Goal: Task Accomplishment & Management: Use online tool/utility

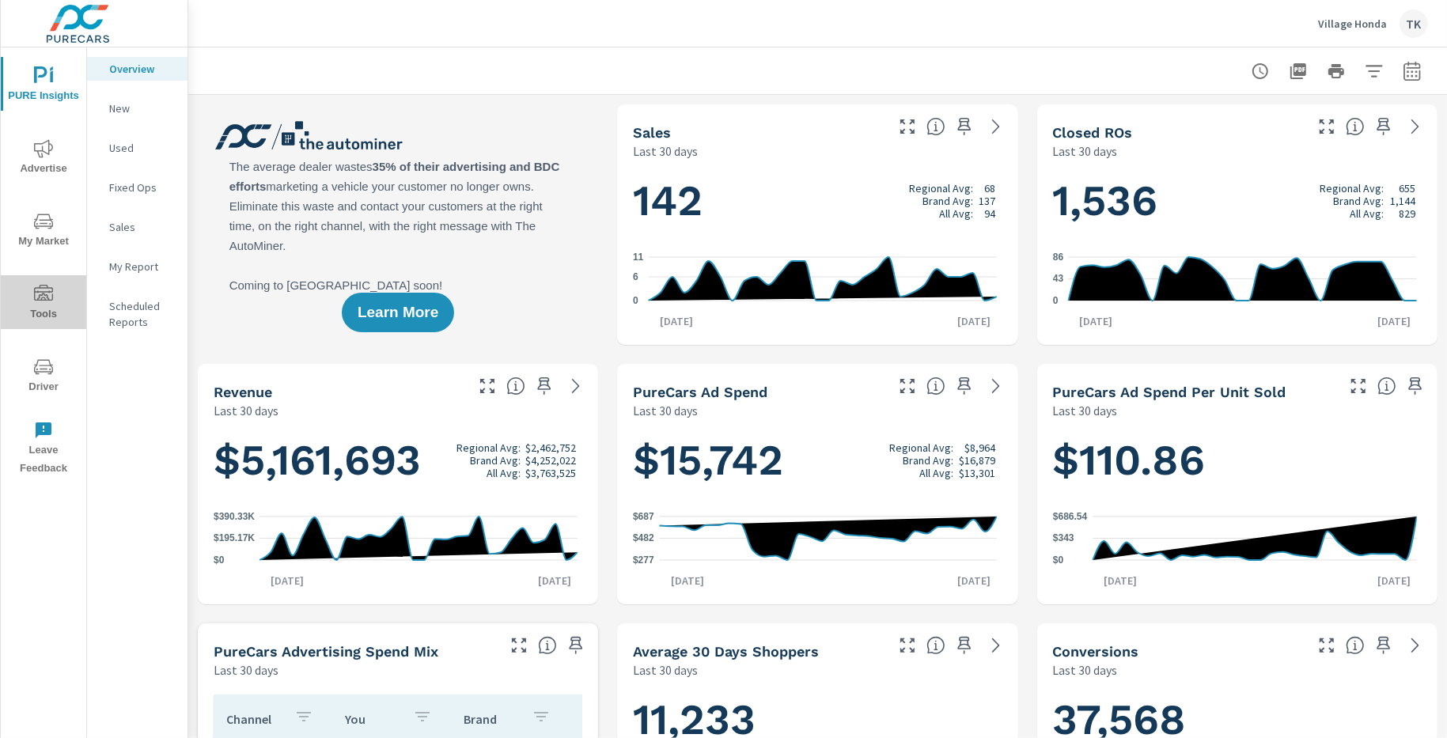
click at [51, 302] on icon "nav menu" at bounding box center [43, 294] width 19 height 19
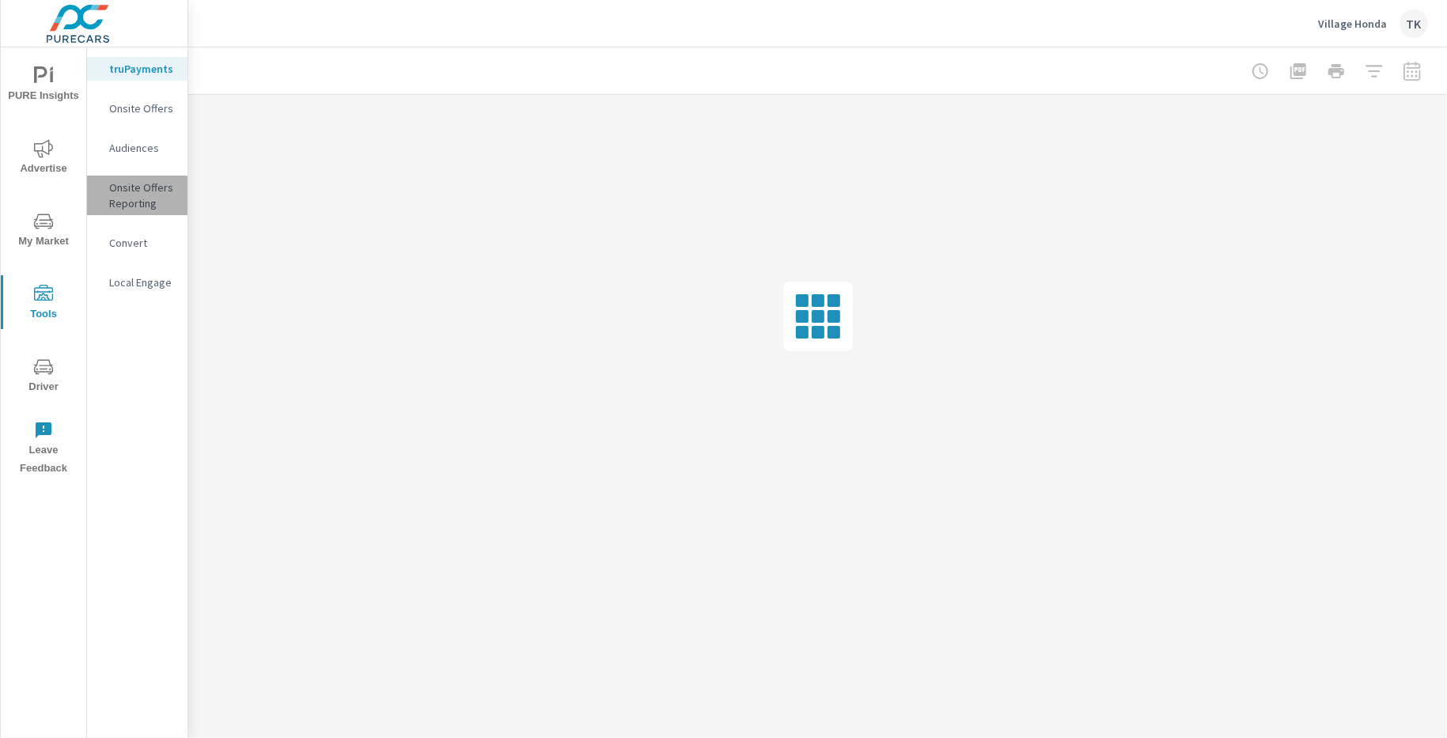
click at [111, 192] on p "Onsite Offers Reporting" at bounding box center [142, 196] width 66 height 32
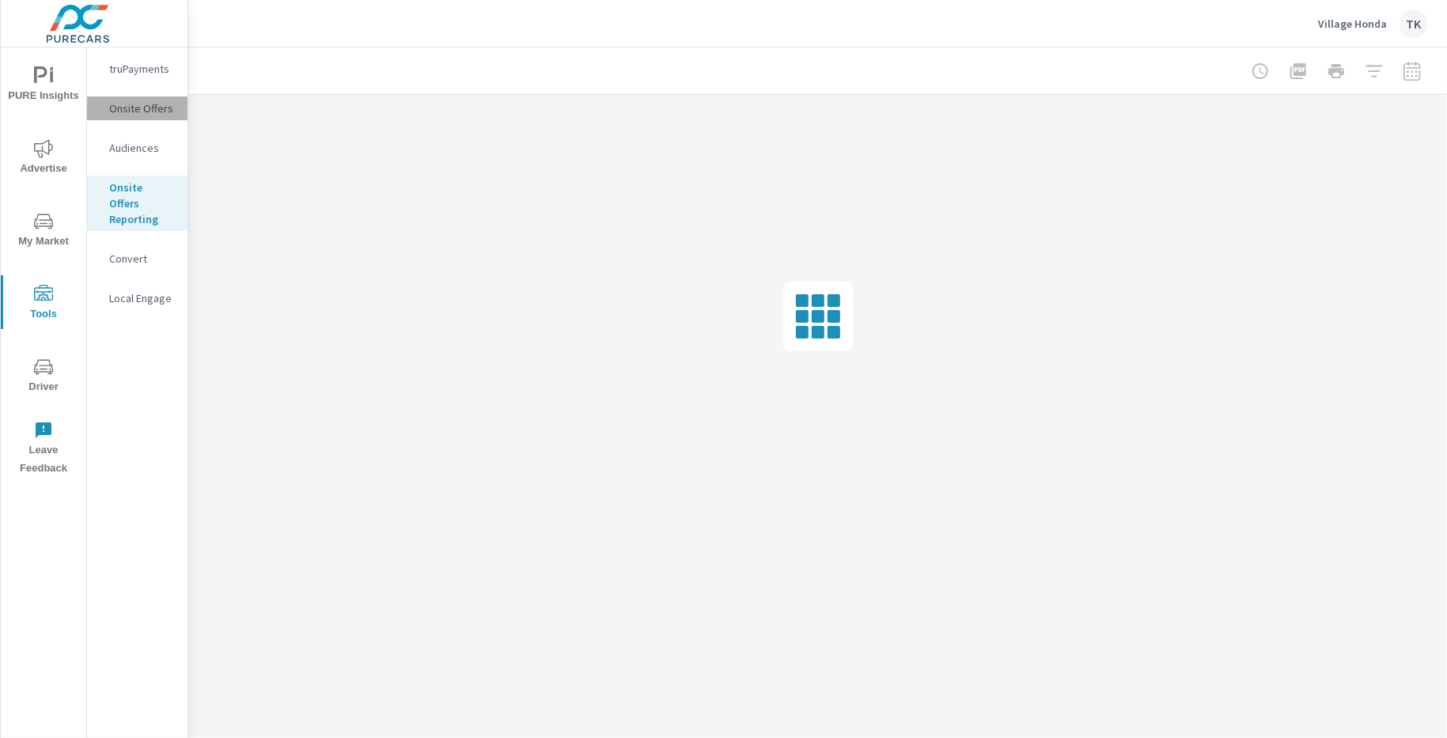
click at [116, 100] on p "Onsite Offers" at bounding box center [142, 108] width 66 height 16
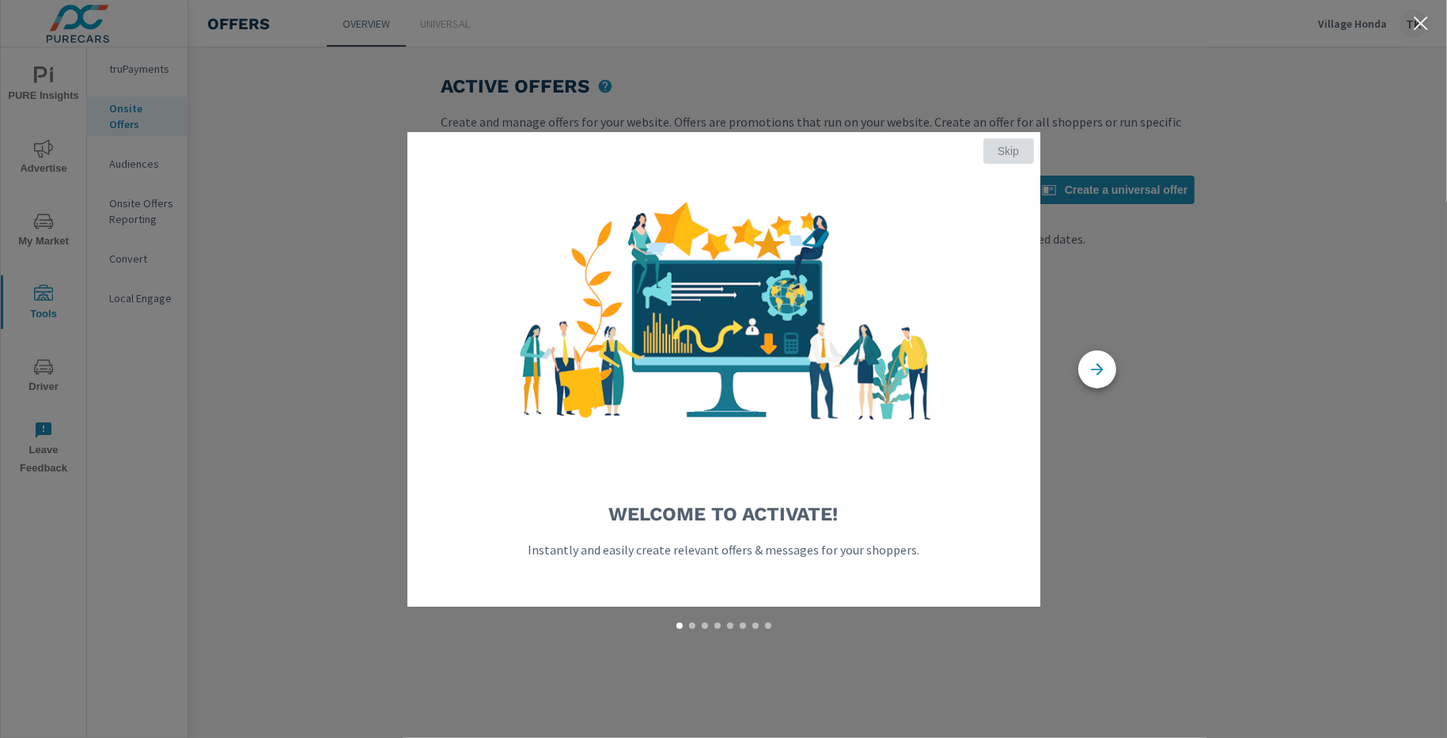
click at [1005, 162] on button "Skip" at bounding box center [1008, 150] width 51 height 25
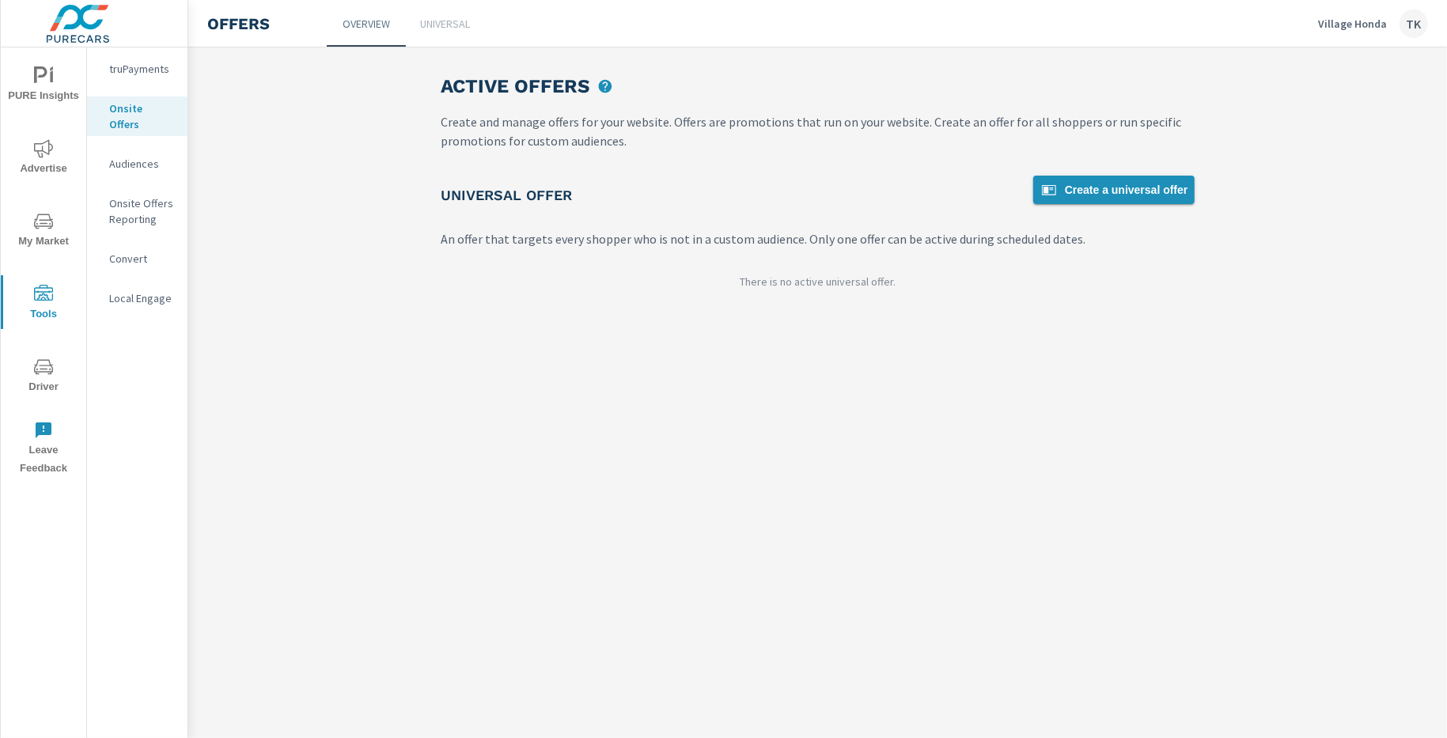
click at [1163, 188] on span "Create a universal offer" at bounding box center [1114, 189] width 149 height 19
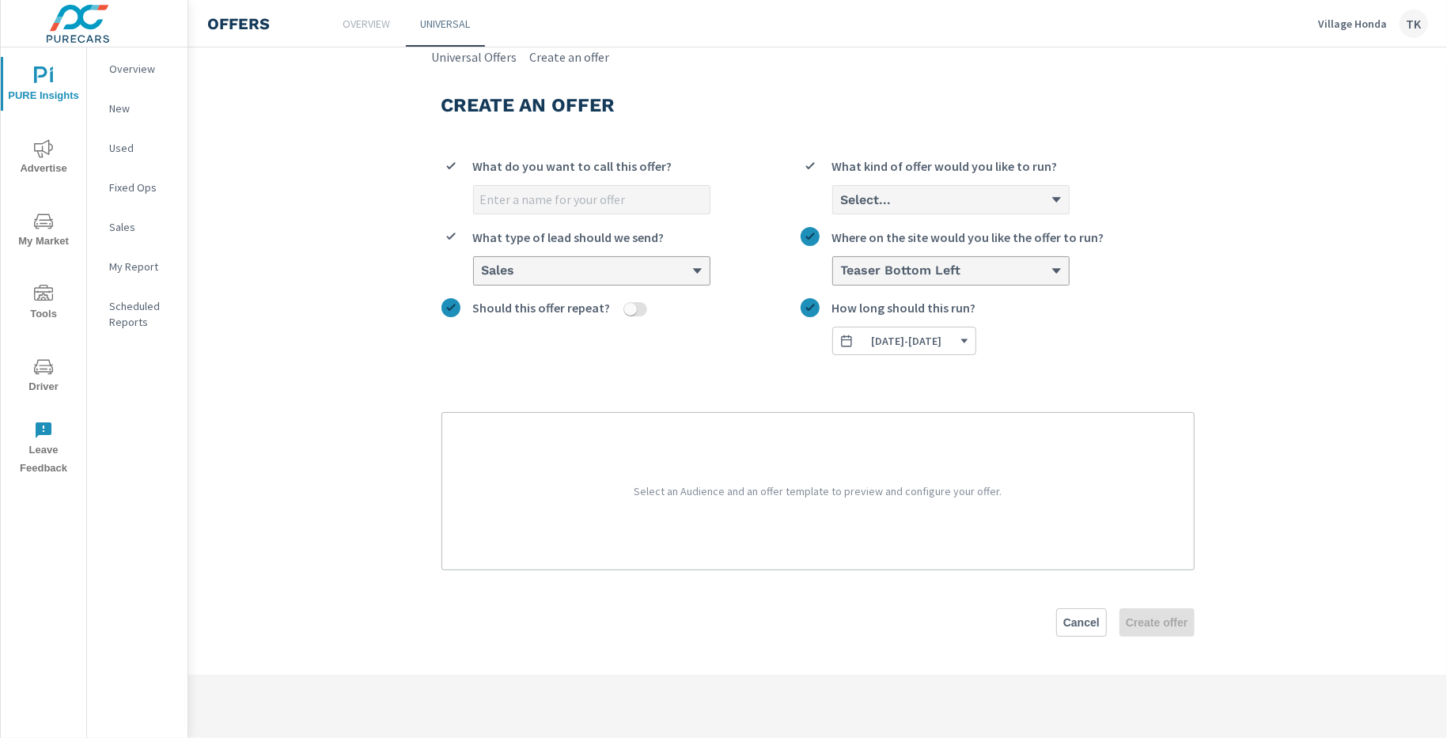
click at [597, 192] on input "What do you want to call this offer?" at bounding box center [592, 200] width 236 height 28
type input "MIDNIGHT MADNESS IS BACK!"
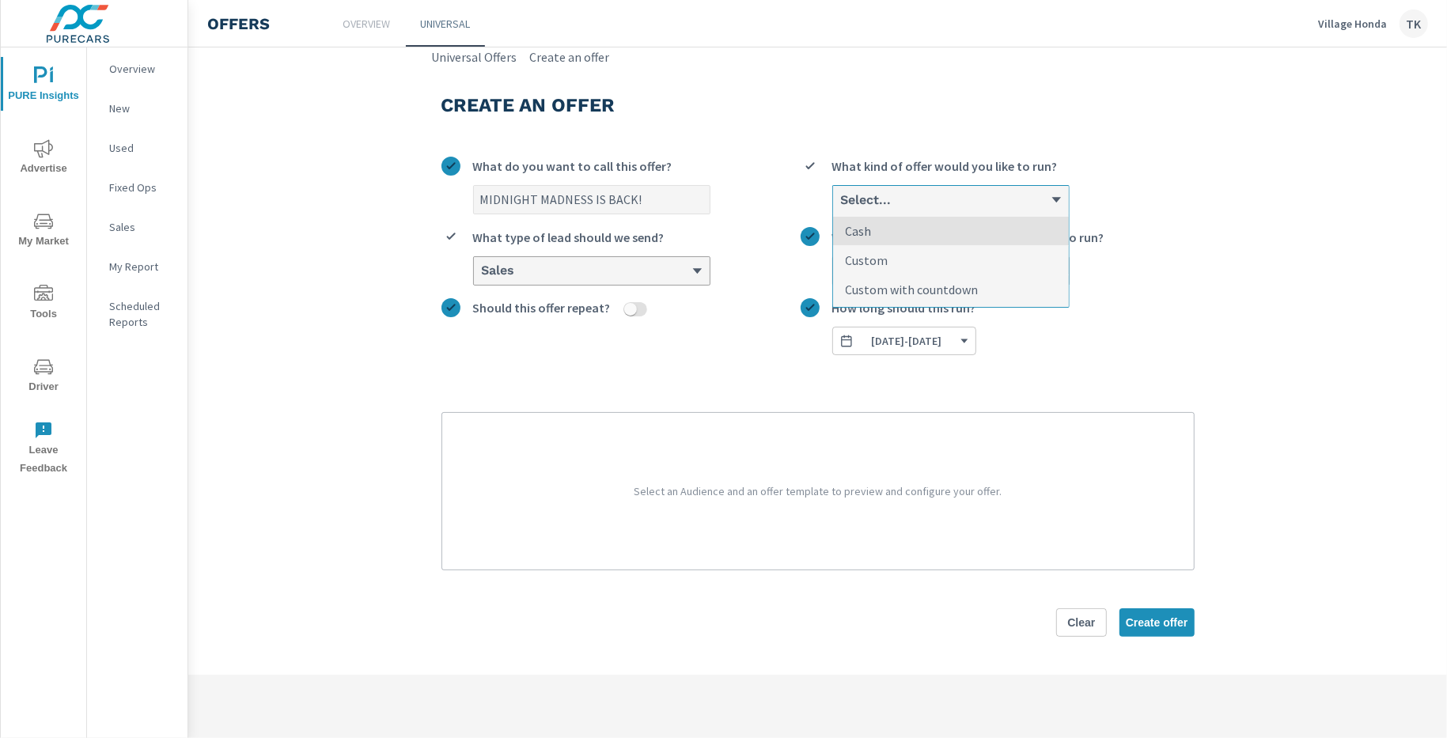
click at [905, 207] on div "Select..." at bounding box center [944, 199] width 211 height 15
click at [841, 207] on input "option Cash focused, 1 of 3. 3 results available. Use Up and Down to choose opt…" at bounding box center [840, 200] width 2 height 14
click at [900, 256] on li "Custom" at bounding box center [951, 260] width 236 height 29
click at [841, 207] on input "option Custom focused, 2 of 3. 3 results available. Use Up and Down to choose o…" at bounding box center [840, 200] width 2 height 14
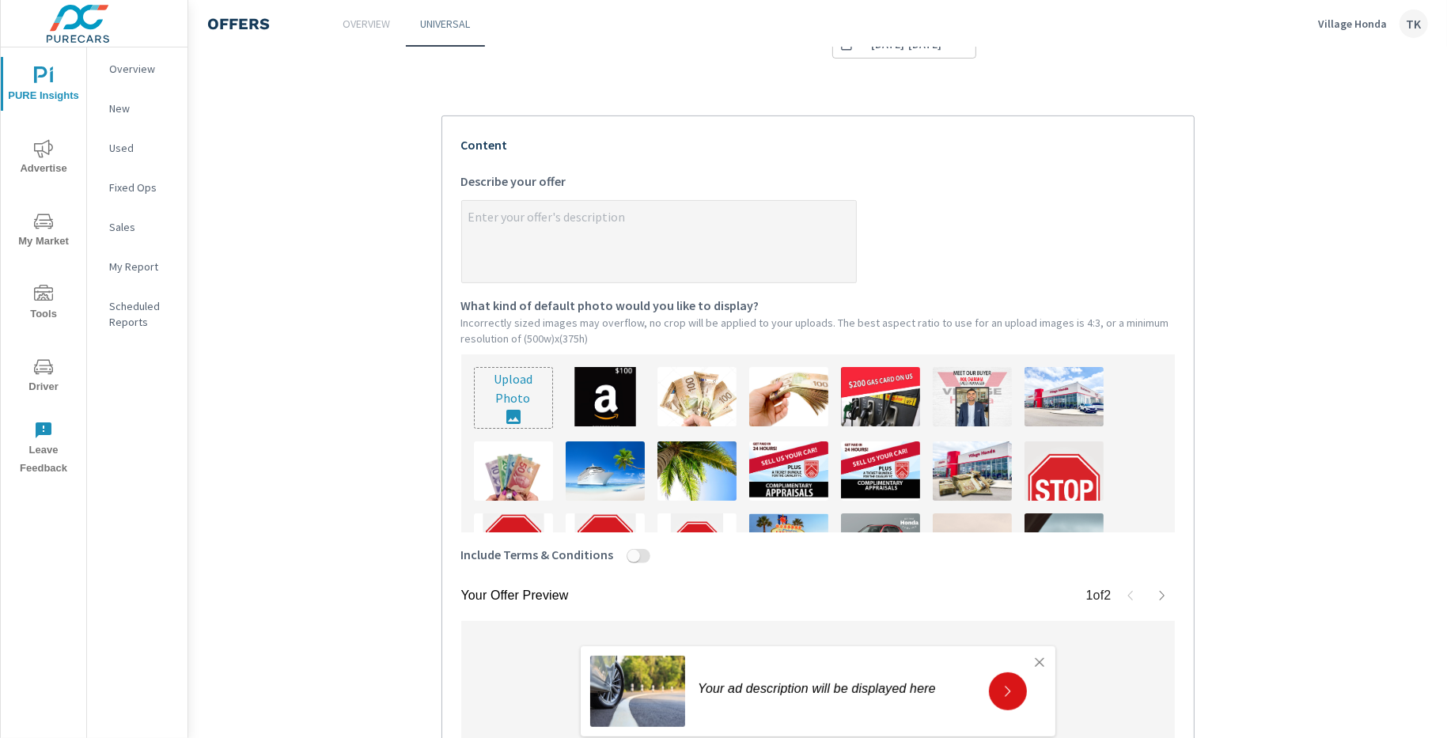
click at [517, 398] on input "file" at bounding box center [514, 398] width 78 height 60
type input "C:\fakepath\VH- 8-25 Banner MM 1080x1080 copy.jpg"
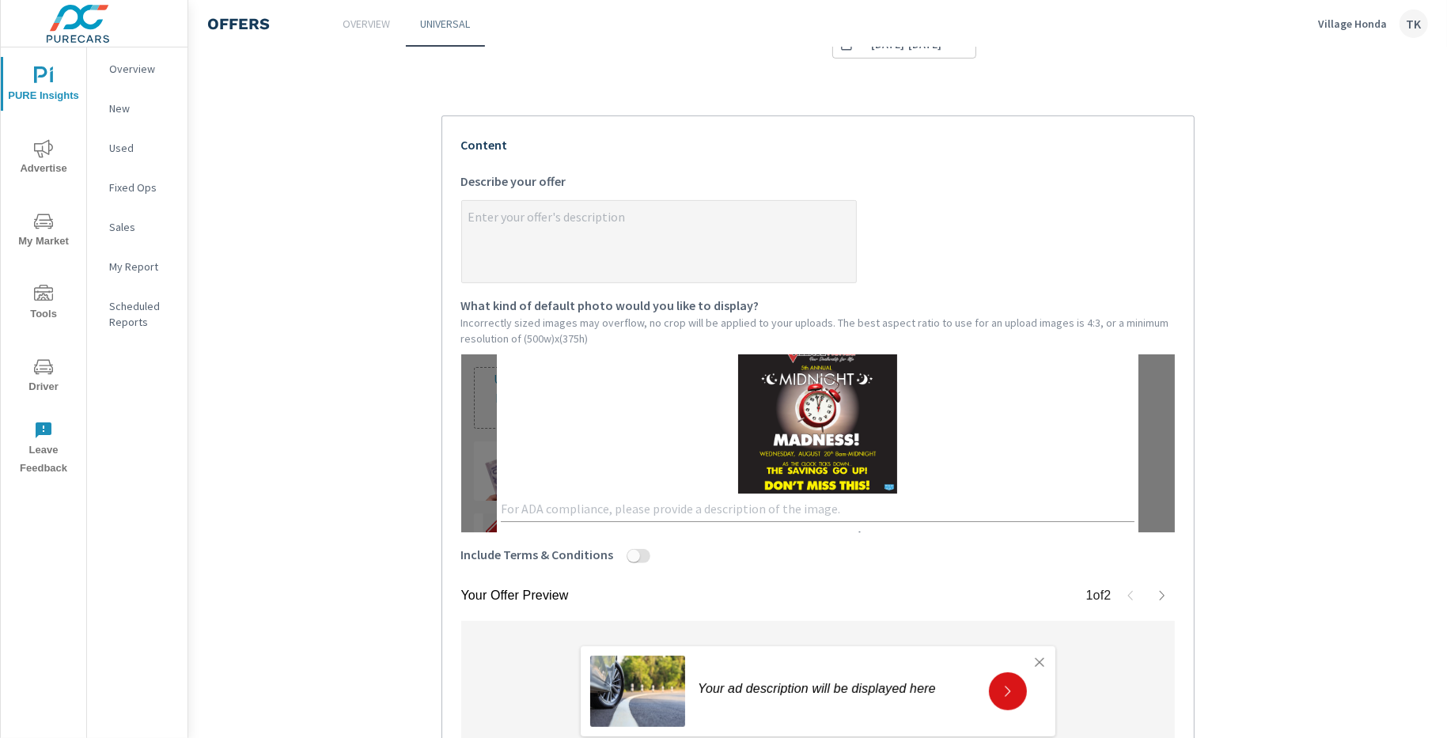
click at [817, 424] on img at bounding box center [817, 414] width 158 height 158
drag, startPoint x: 817, startPoint y: 425, endPoint x: 821, endPoint y: 401, distance: 24.2
click at [821, 401] on img at bounding box center [817, 414] width 158 height 158
click at [634, 553] on input "Include Terms & Conditions" at bounding box center [634, 556] width 38 height 14
checkbox input "true"
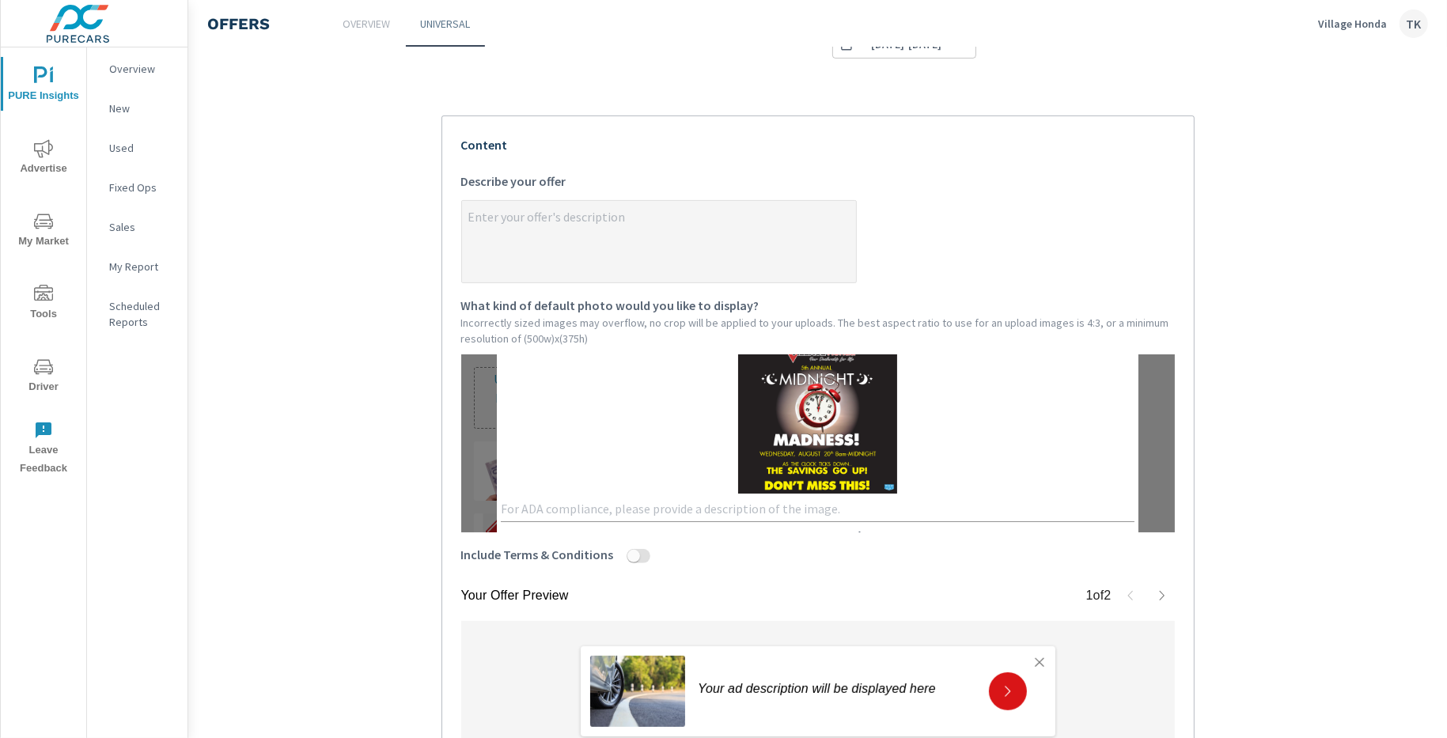
type textarea "x"
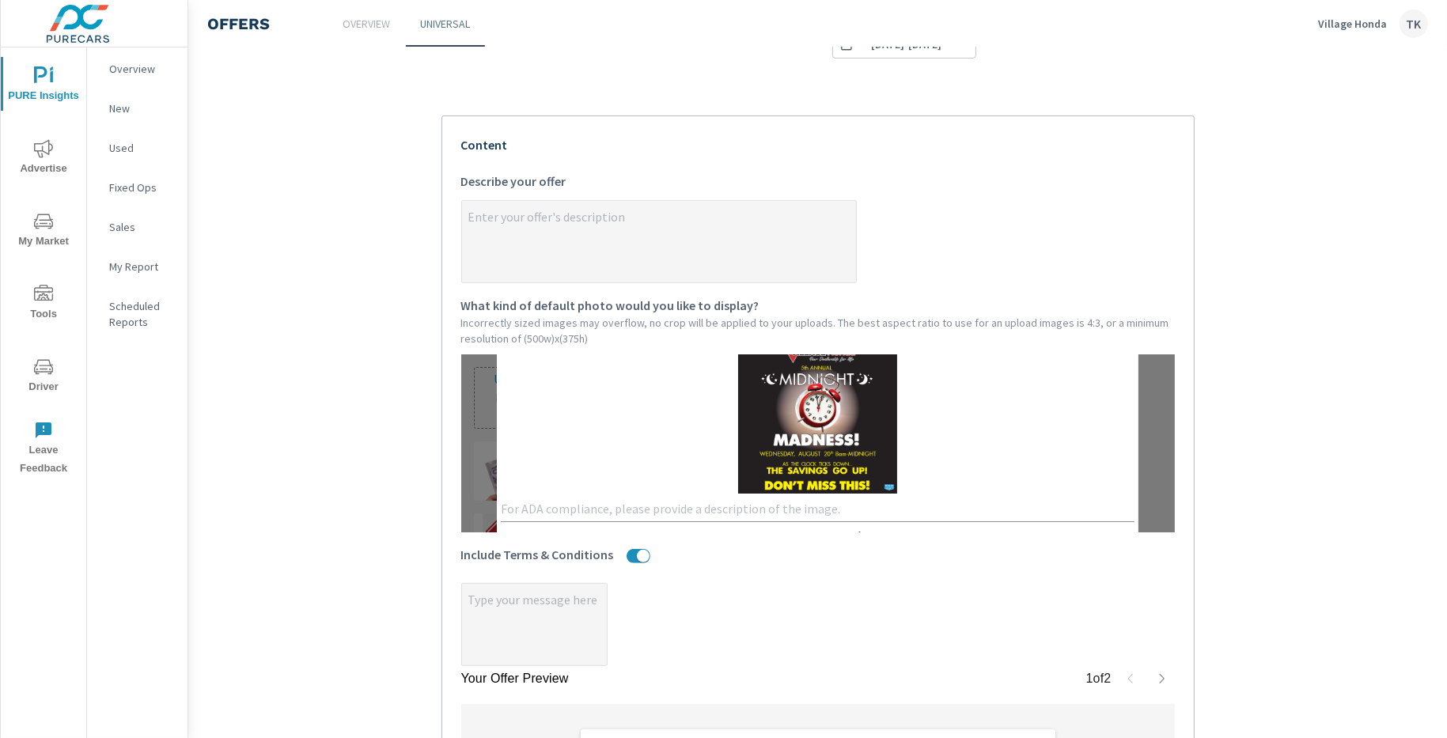
click at [836, 407] on img at bounding box center [817, 414] width 158 height 158
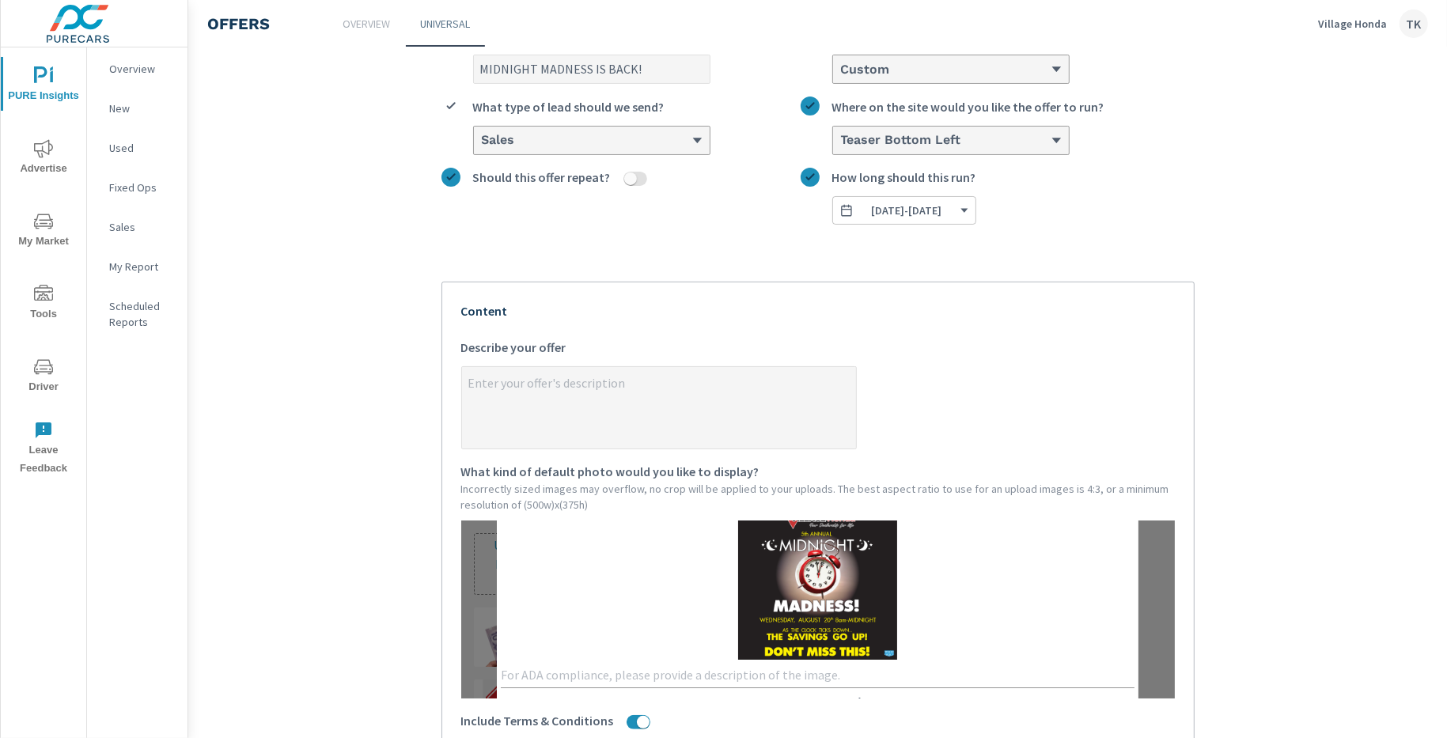
scroll to position [198, 0]
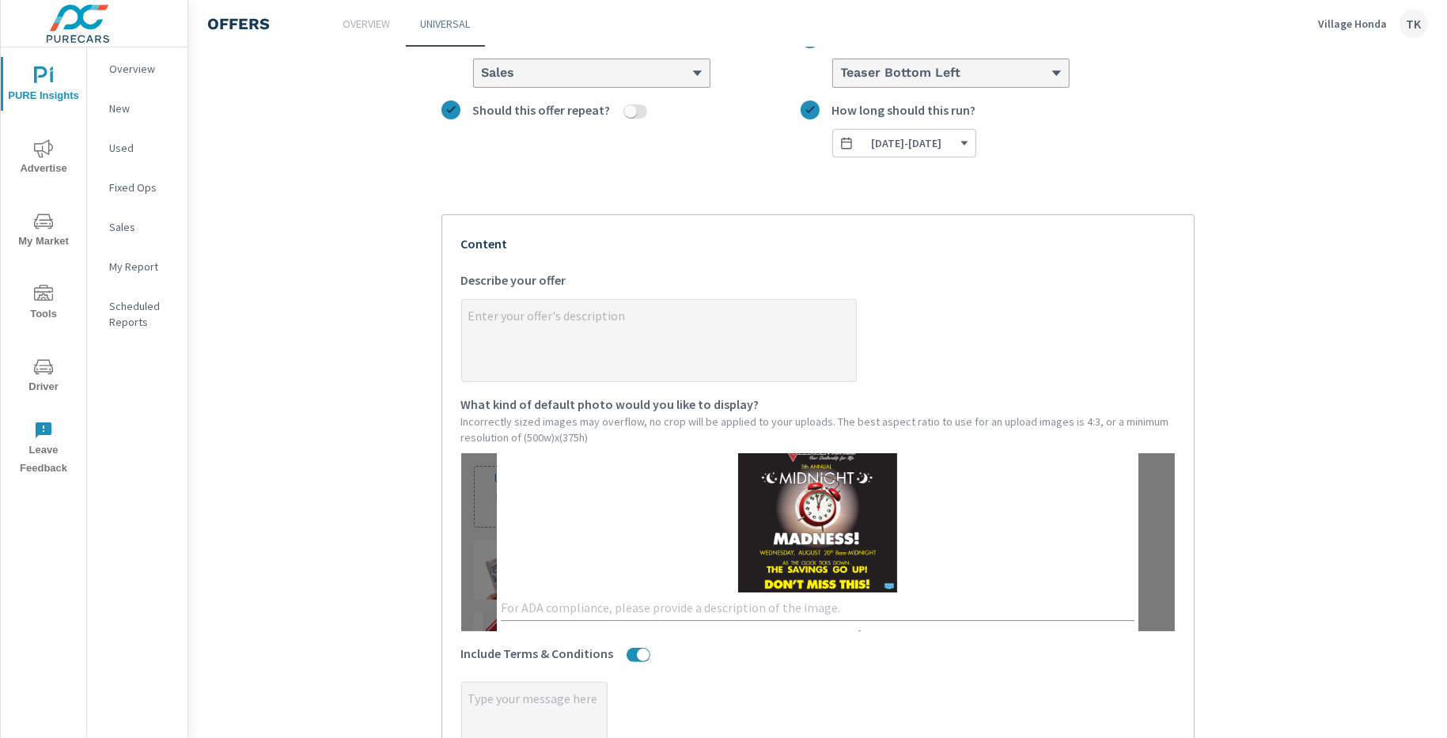
click at [832, 508] on img at bounding box center [817, 513] width 158 height 158
click at [738, 550] on img at bounding box center [817, 513] width 158 height 158
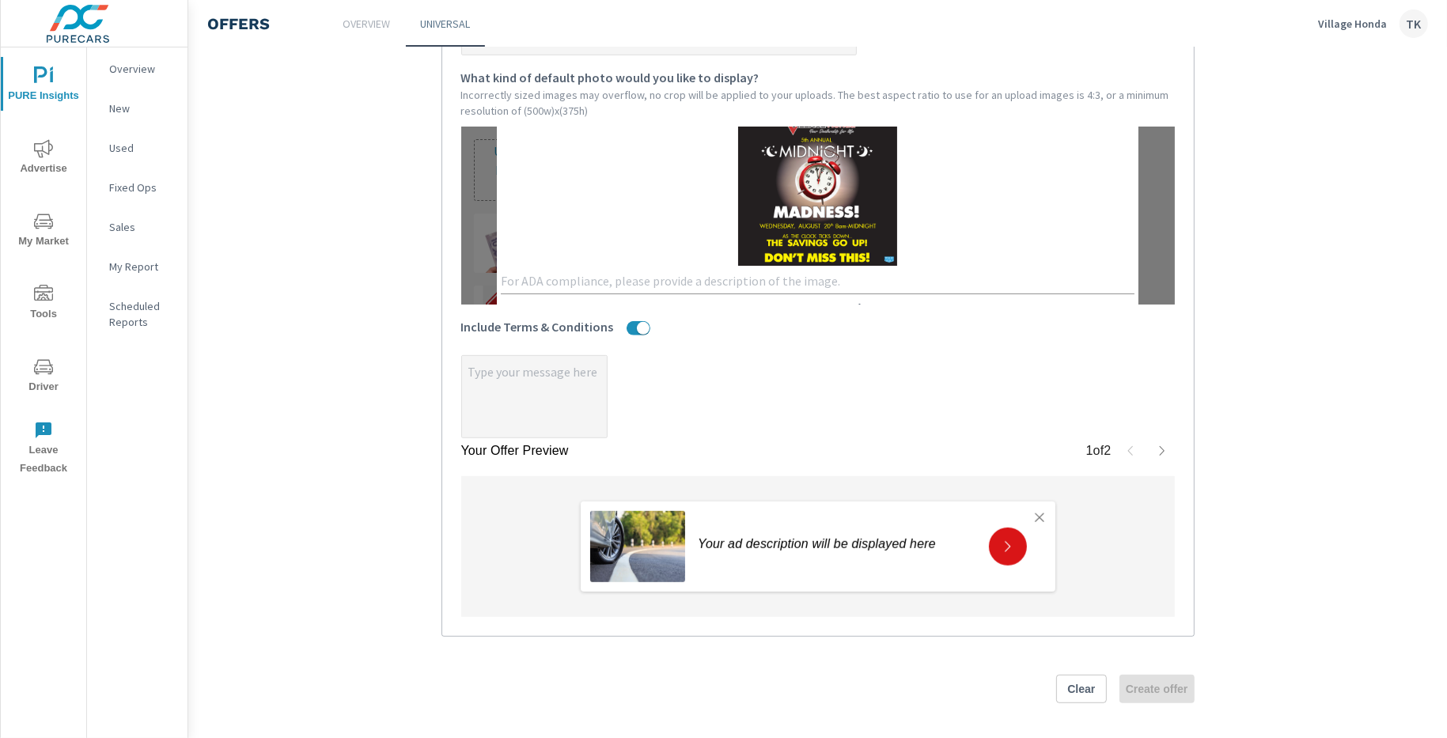
scroll to position [529, 0]
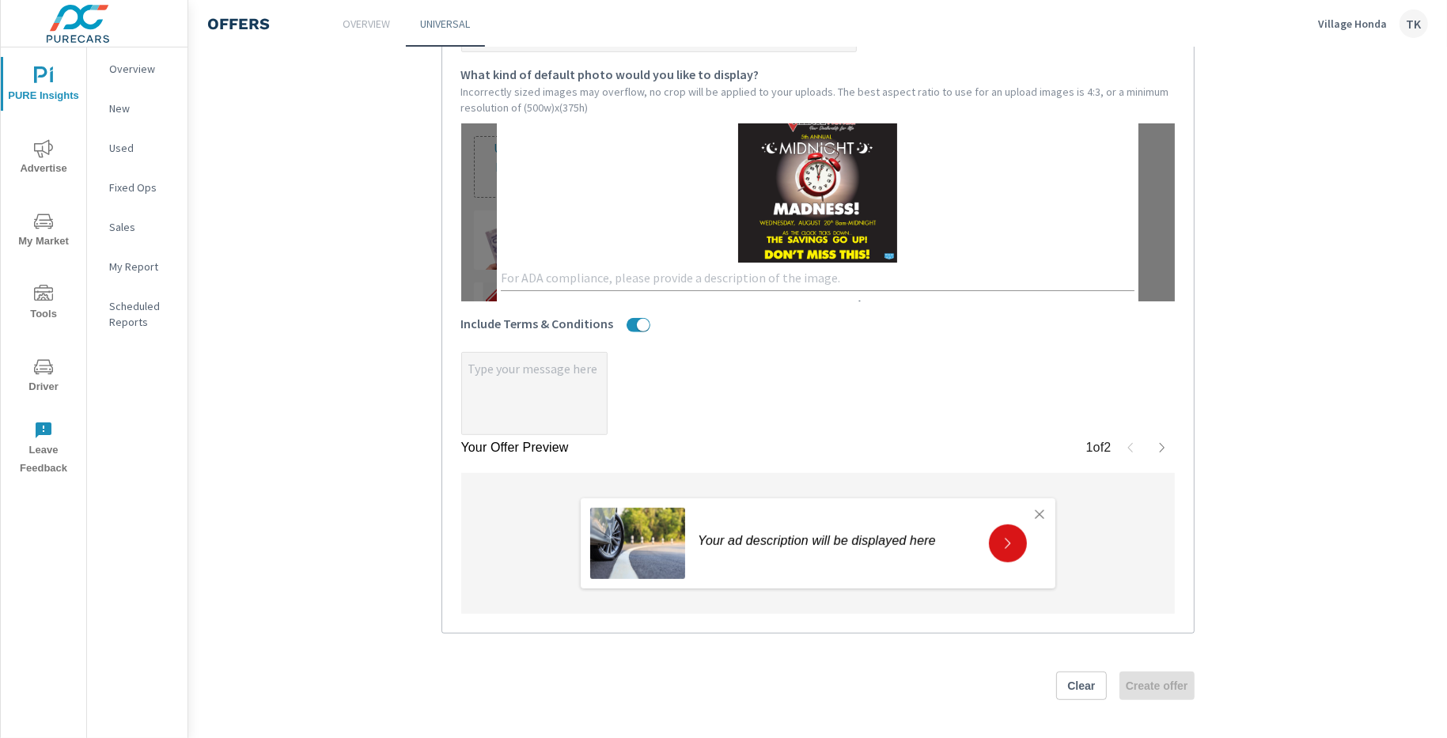
click at [1035, 513] on icon "button" at bounding box center [1039, 514] width 9 height 9
click at [1035, 510] on icon "button" at bounding box center [1039, 514] width 9 height 9
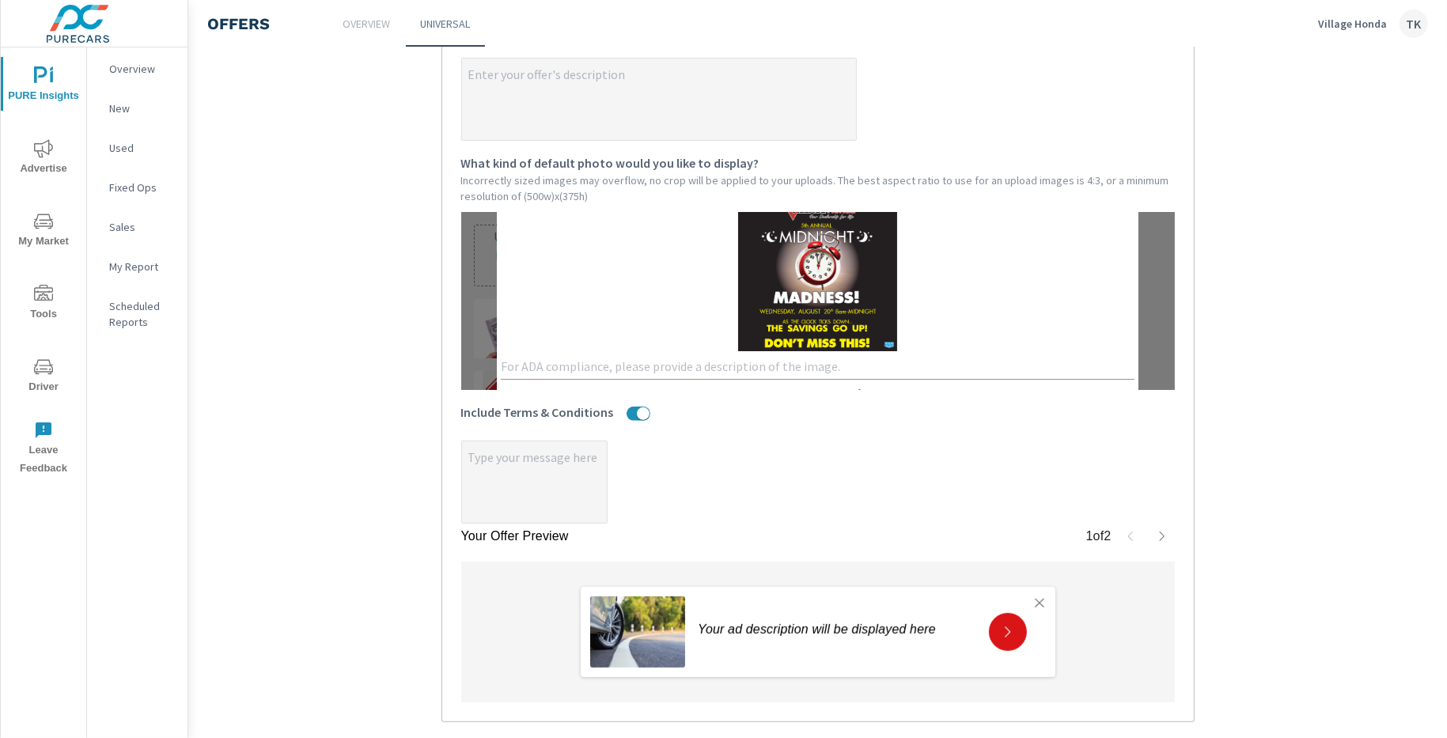
scroll to position [430, 0]
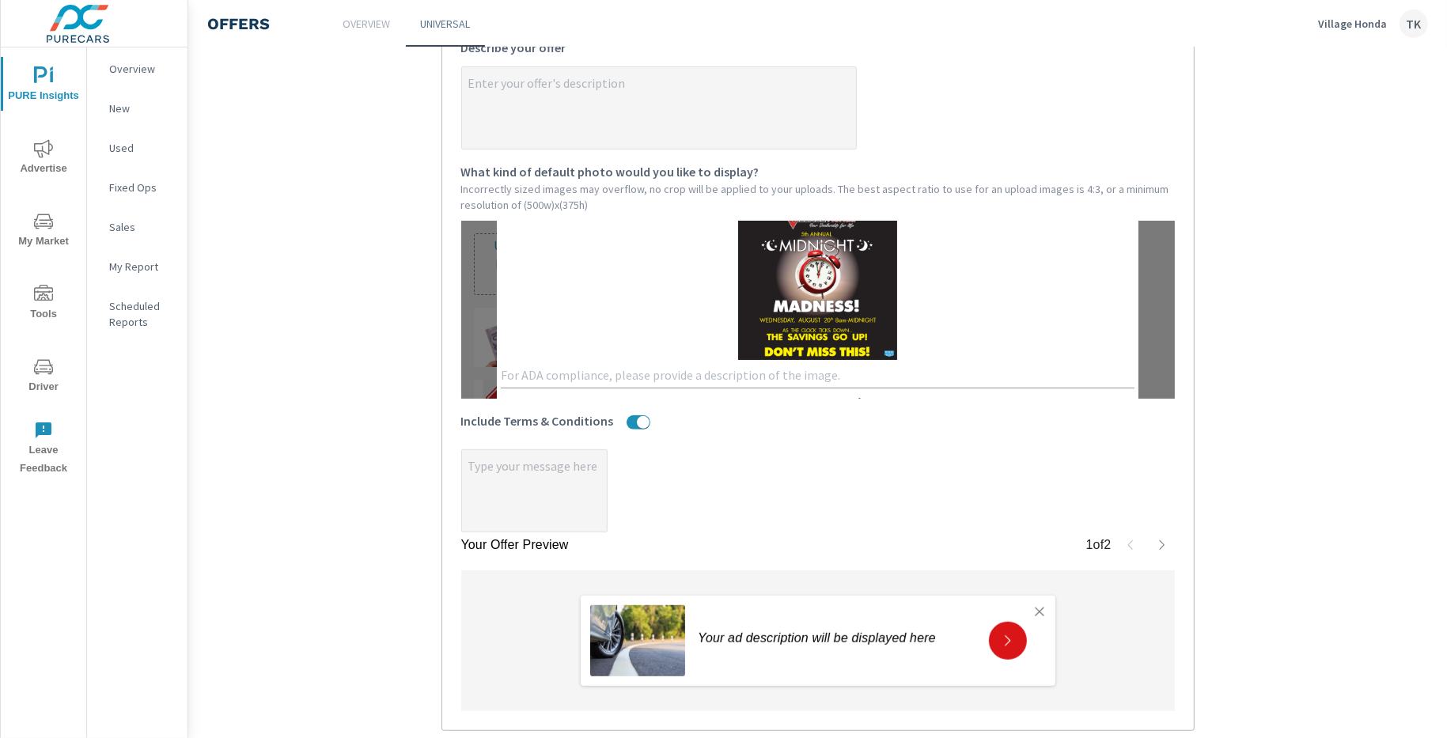
click at [738, 291] on img at bounding box center [817, 281] width 158 height 158
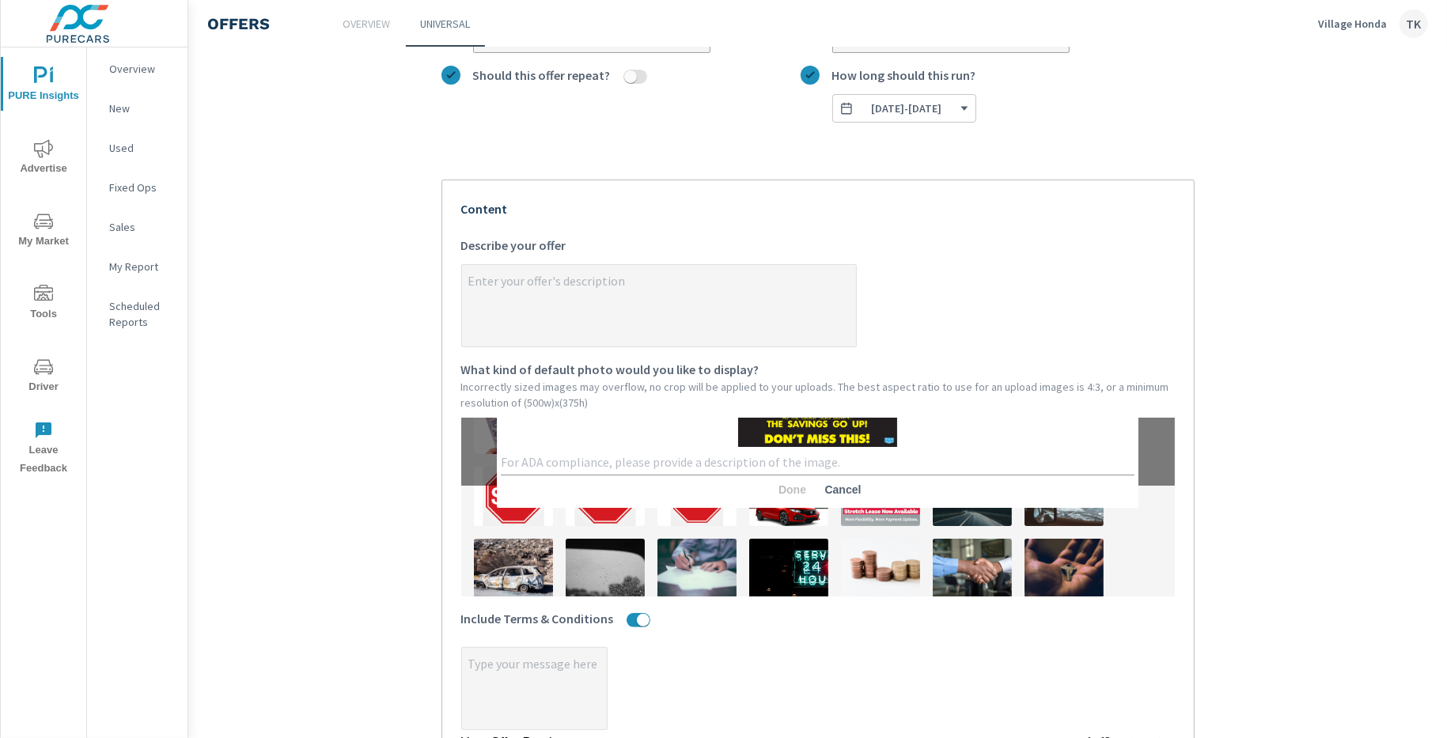
scroll to position [114, 0]
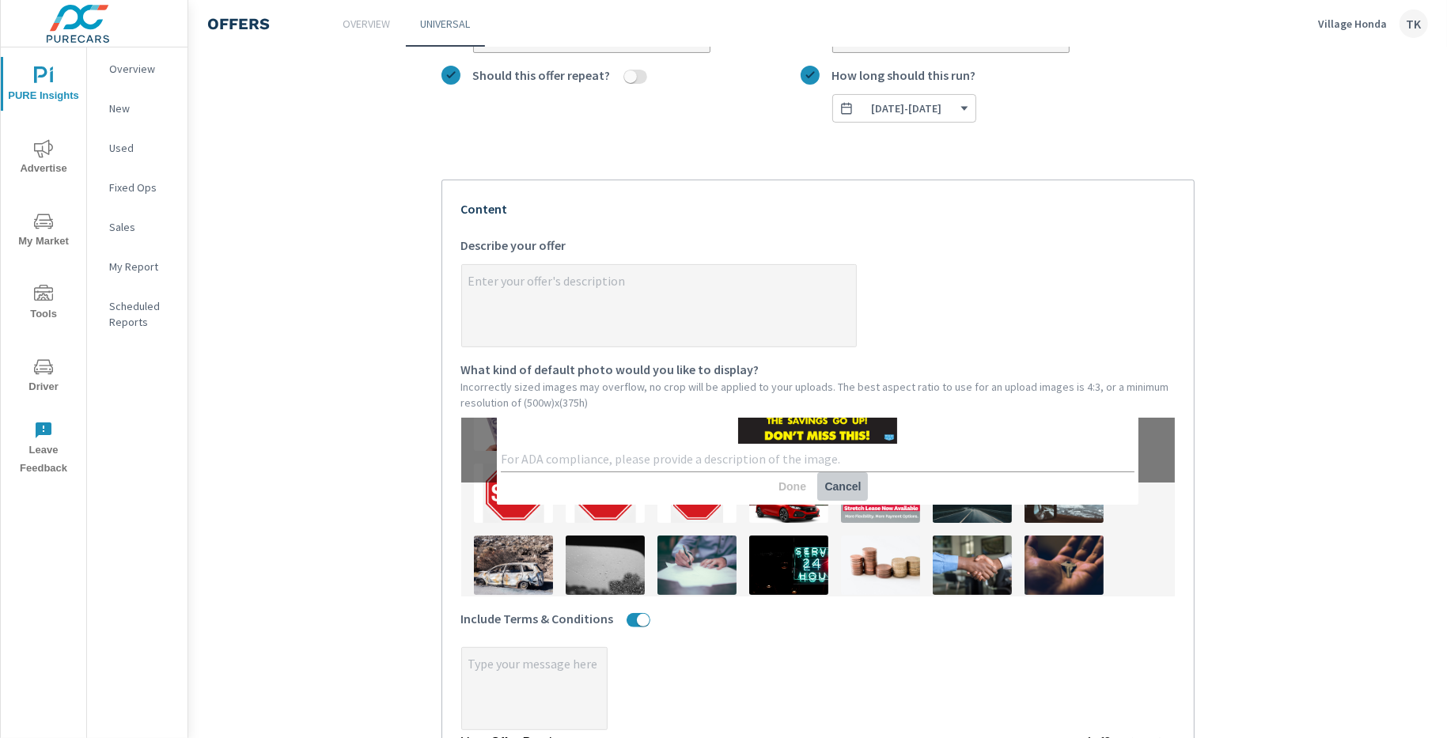
click at [824, 489] on span "Cancel" at bounding box center [843, 486] width 38 height 14
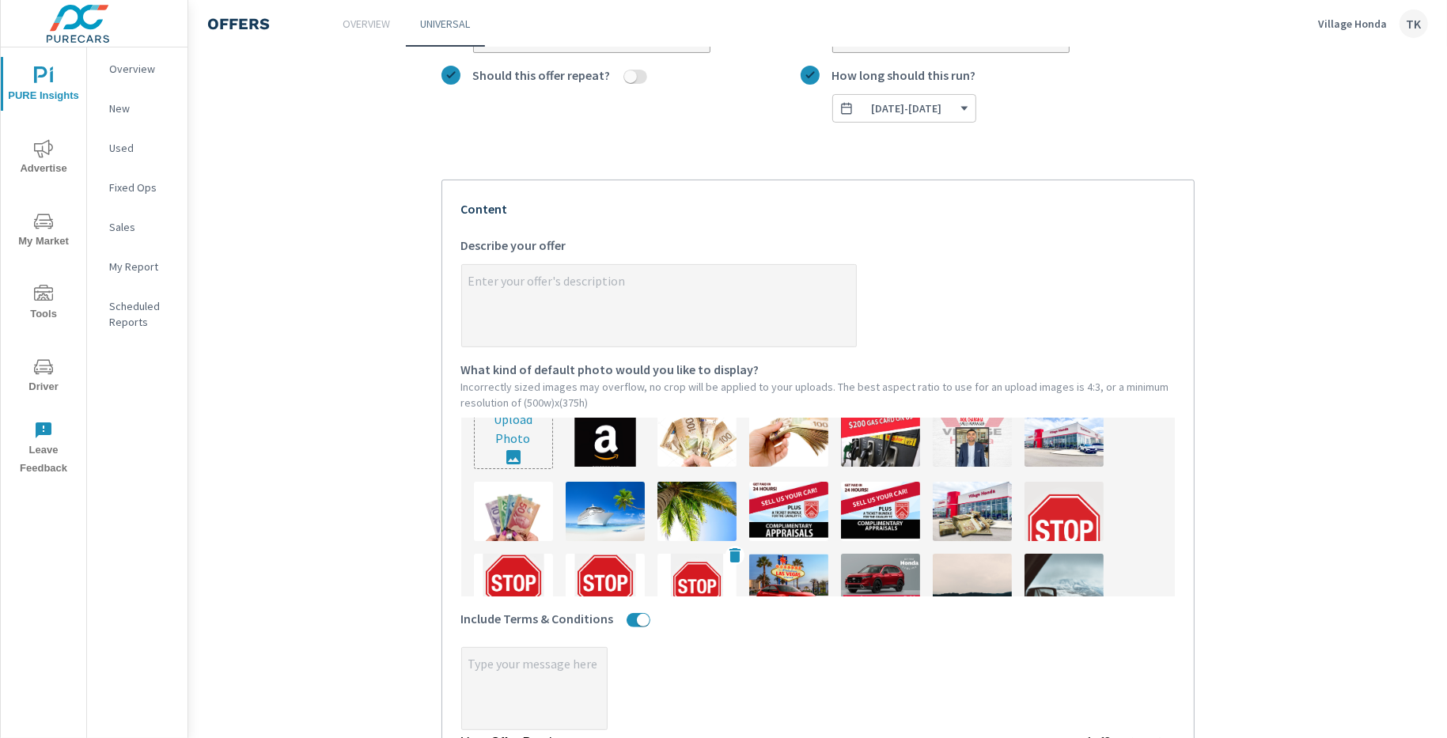
scroll to position [0, 0]
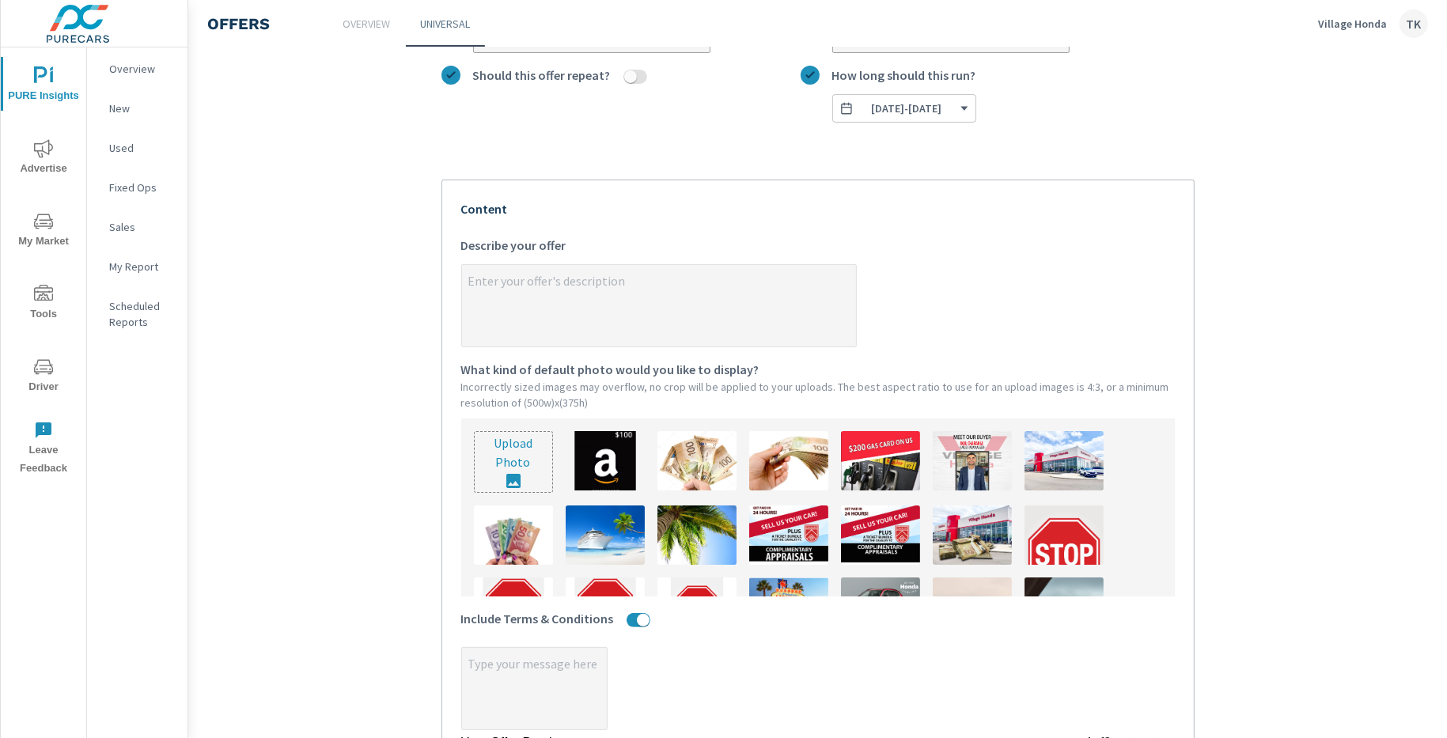
click at [510, 455] on input "file" at bounding box center [514, 462] width 78 height 60
type input "C:\fakepath\VH- 8-25 Banner MM 1080x1080 copy 2.jpg"
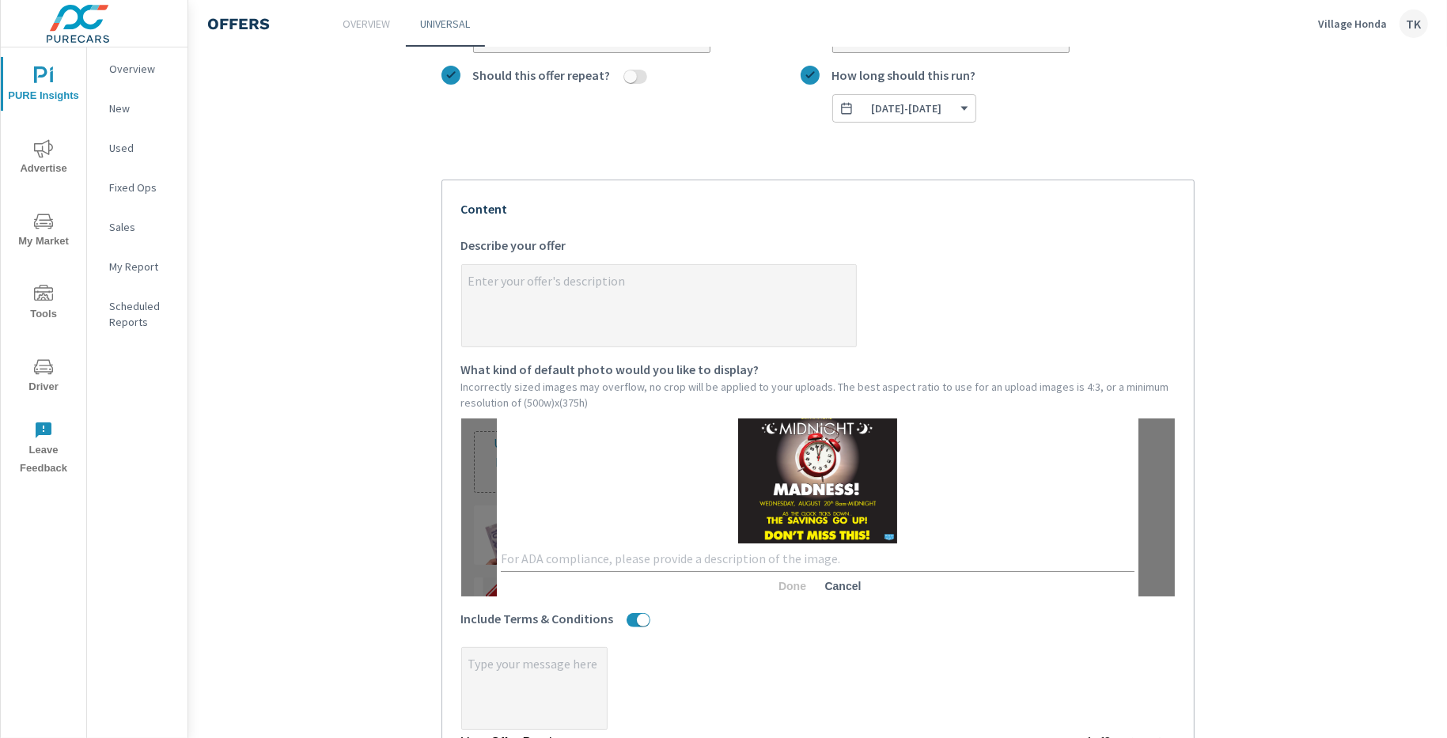
type textarea "x"
paste textarea "𝗖𝗮𝗹𝗴𝗮𝗿𝘆, 𝗶𝘁’𝘀 𝗯𝗮𝗰𝗸! Village Honda’s 𝗢𝗡𝗘 𝗗𝗔𝗬 𝗢𝗡𝗟𝗬 Midnight Madness Sales Event. …"
type textarea "𝗖𝗮𝗹𝗴𝗮𝗿𝘆, 𝗶𝘁’𝘀 𝗯𝗮𝗰𝗸! Village Honda’s 𝗢𝗡𝗘 𝗗𝗔𝗬 𝗢𝗡𝗟𝗬 Midnight Madness Sales Event. …"
type textarea "x"
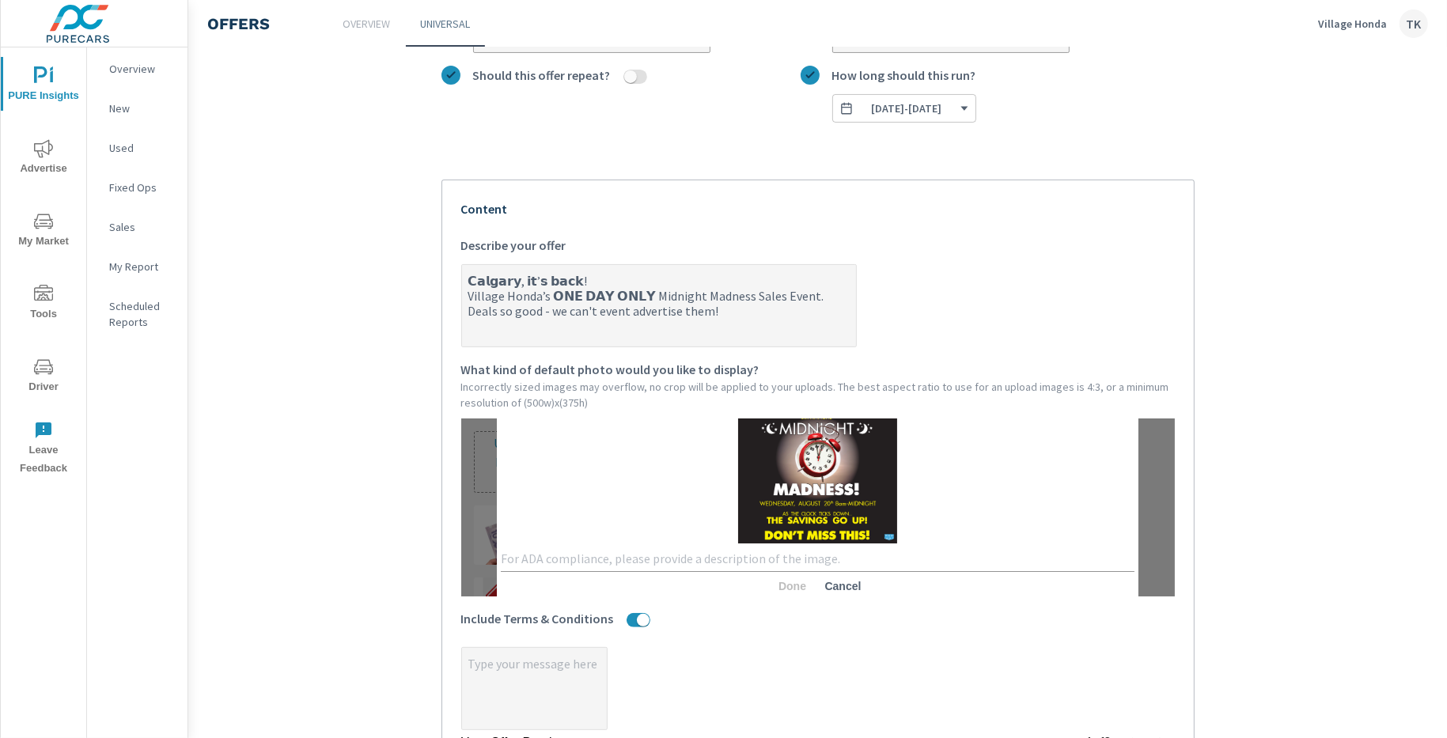
type textarea "x"
click at [819, 289] on textarea "𝗖𝗮𝗹𝗴𝗮𝗿𝘆, 𝗶𝘁’𝘀 𝗯𝗮𝗰𝗸! Village Honda’s 𝗢𝗡𝗘 𝗗𝗔𝗬 𝗢𝗡𝗟𝗬 Midnight Madness Sales Event. …" at bounding box center [659, 306] width 394 height 79
click at [727, 320] on textarea "𝗖𝗮𝗹𝗴𝗮𝗿𝘆, 𝗶𝘁’𝘀 𝗯𝗮𝗰𝗸! Village Honda’s 𝗢𝗡𝗘 𝗗𝗔𝗬 𝗢𝗡𝗟𝗬 Midnight Madness Sales Event. …" at bounding box center [659, 306] width 394 height 79
type textarea "𝗖𝗮𝗹𝗴𝗮𝗿𝘆, 𝗶𝘁’𝘀 𝗯𝗮𝗰𝗸! Village Honda’s 𝗢𝗡𝗘 𝗗𝗔𝗬 𝗢𝗡𝗟𝗬 Midnight Madness Sales Event. …"
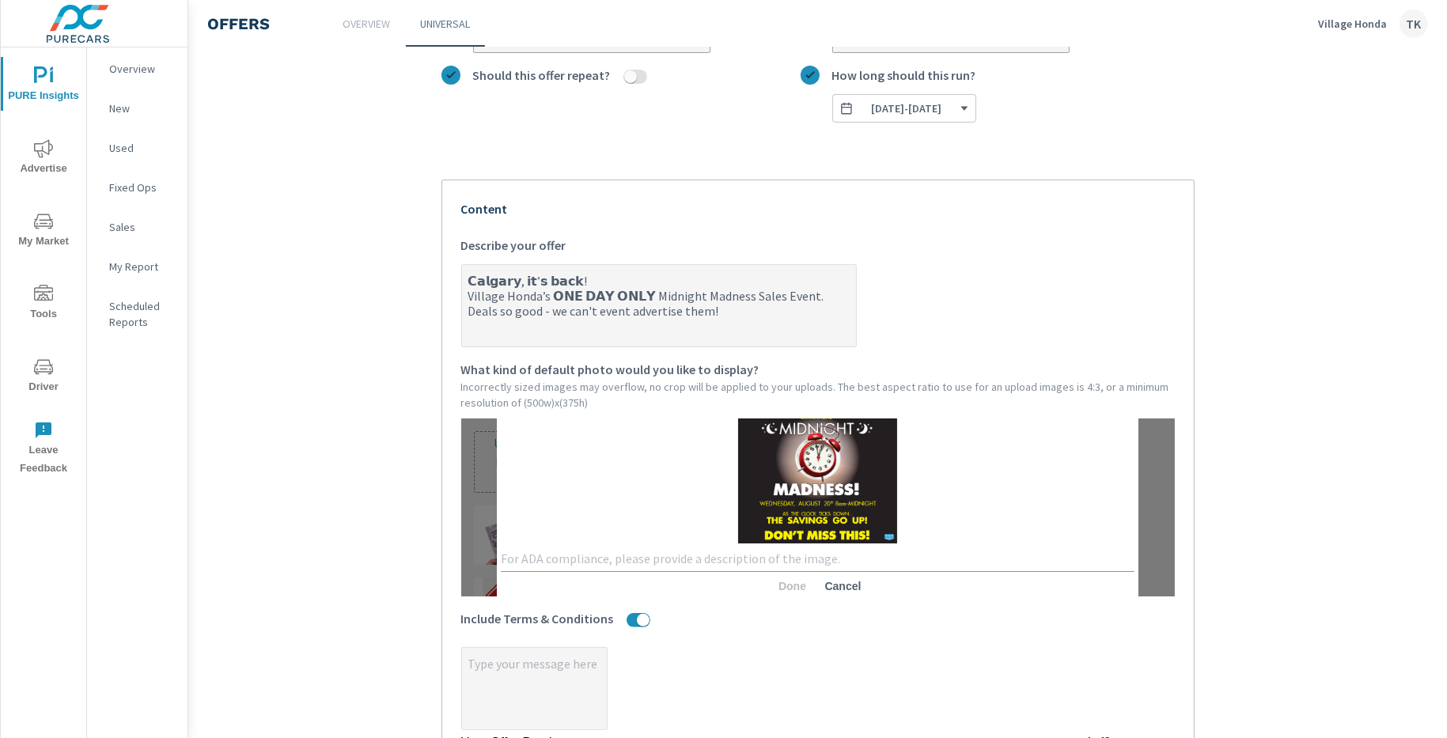
type textarea "x"
type textarea "𝗖𝗮𝗹𝗴𝗮𝗿𝘆, 𝗶𝘁’𝘀 𝗯𝗮𝗰𝗸! Village Honda’s 𝗢𝗡𝗘 𝗗𝗔𝗬 𝗢𝗡𝗟𝗬 Midnight Madness Sales Event. …"
type textarea "x"
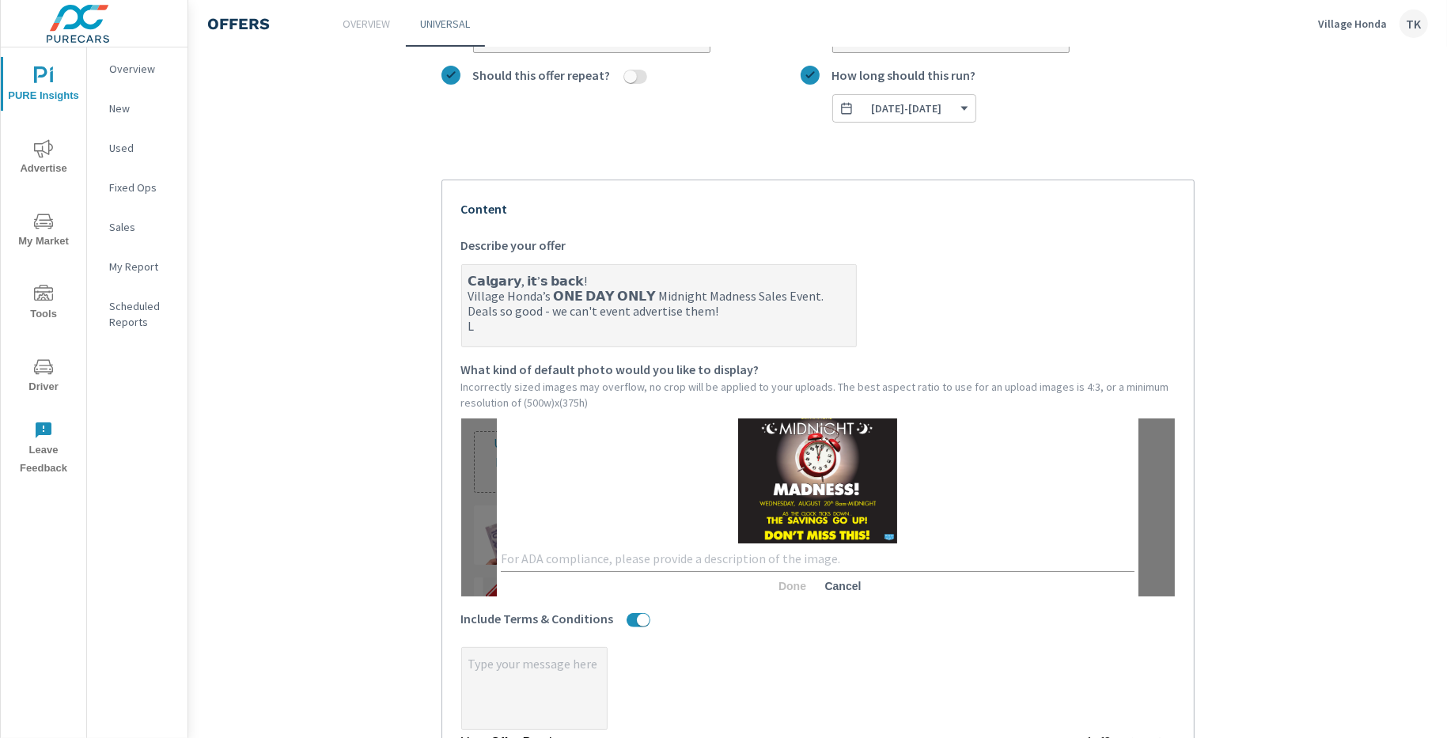
type textarea "𝗖𝗮𝗹𝗴𝗮𝗿𝘆, 𝗶𝘁’𝘀 𝗯𝗮𝗰𝗸! Village Honda’s 𝗢𝗡𝗘 𝗗𝗔𝗬 𝗢𝗡𝗟𝗬 Midnight Madness Sales Event. …"
type textarea "x"
type textarea "𝗖𝗮𝗹𝗴𝗮𝗿𝘆, 𝗶𝘁’𝘀 𝗯𝗮𝗰𝗸! Village Honda’s 𝗢𝗡𝗘 𝗗𝗔𝗬 𝗢𝗡𝗟𝗬 Midnight Madness Sales Event. …"
type textarea "x"
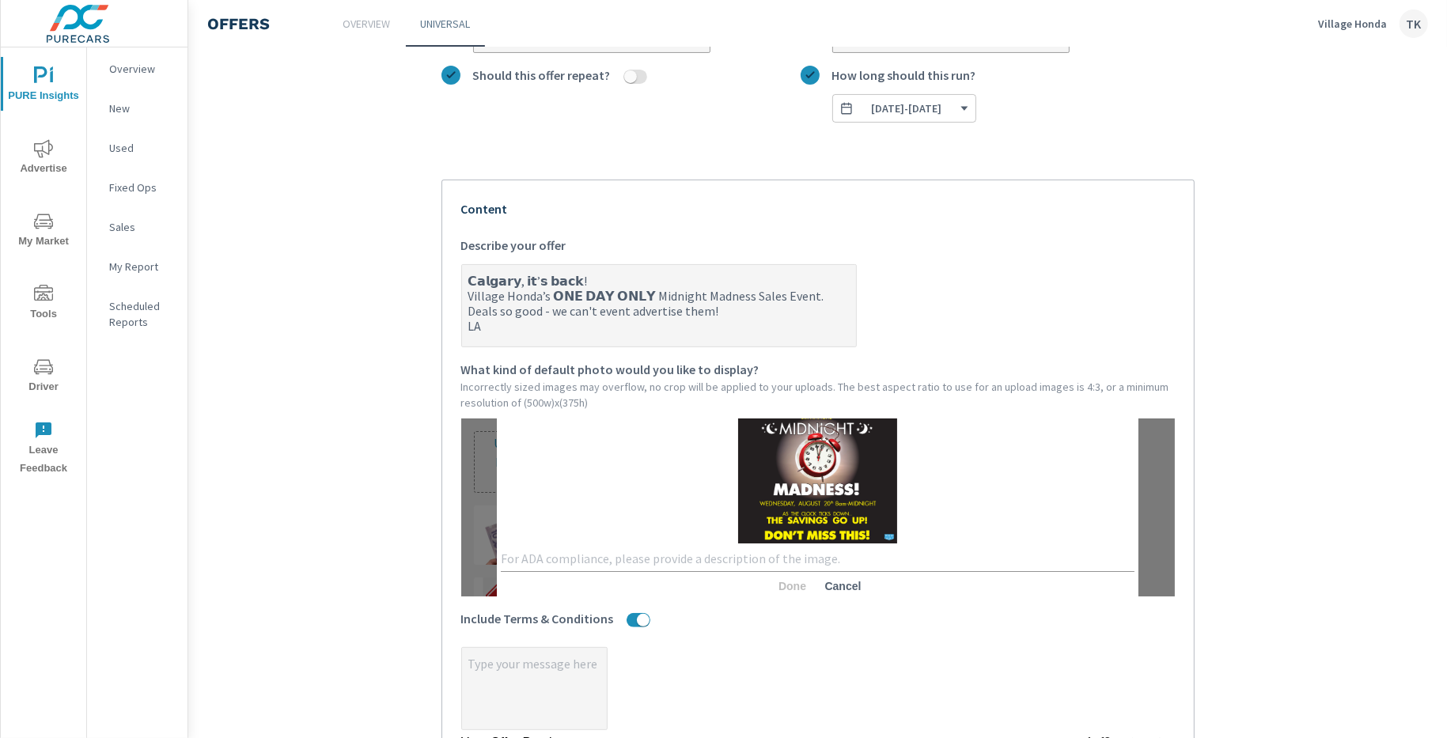
type textarea "x"
type textarea "𝗖𝗮𝗹𝗴𝗮𝗿𝘆, 𝗶𝘁’𝘀 𝗯𝗮𝗰𝗸! Village Honda’s 𝗢𝗡𝗘 𝗗𝗔𝗬 𝗢𝗡𝗟𝗬 Midnight Madness Sales Event. …"
type textarea "x"
type textarea "𝗖𝗮𝗹𝗴𝗮𝗿𝘆, 𝗶𝘁’𝘀 𝗯𝗮𝗰𝗸! Village Honda’s 𝗢𝗡𝗘 𝗗𝗔𝗬 𝗢𝗡𝗟𝗬 Midnight Madness Sales Event. …"
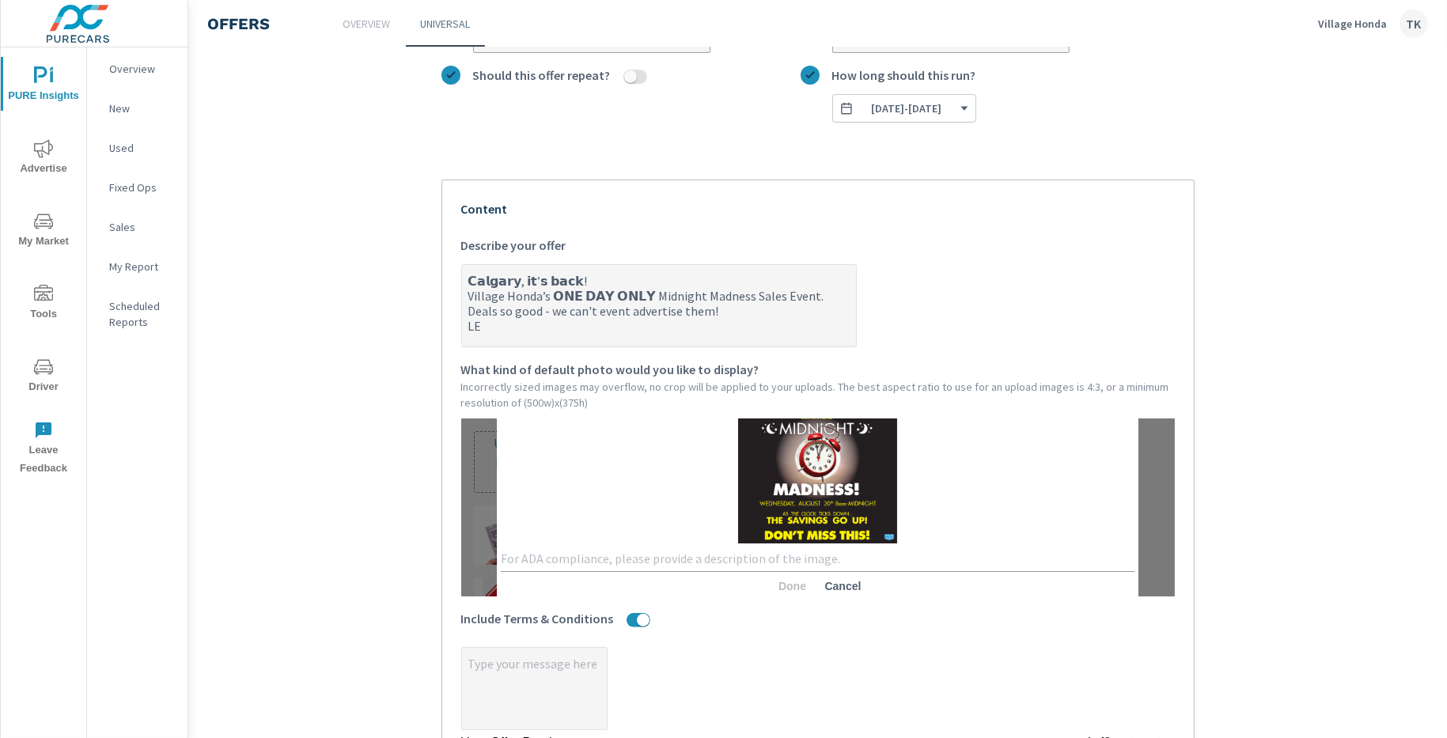
type textarea "x"
type textarea "𝗖𝗮𝗹𝗴𝗮𝗿𝘆, 𝗶𝘁’𝘀 𝗯𝗮𝗰𝗸! Village Honda’s 𝗢𝗡𝗘 𝗗𝗔𝗬 𝗢𝗡𝗟𝗬 Midnight Madness Sales Event. …"
type textarea "x"
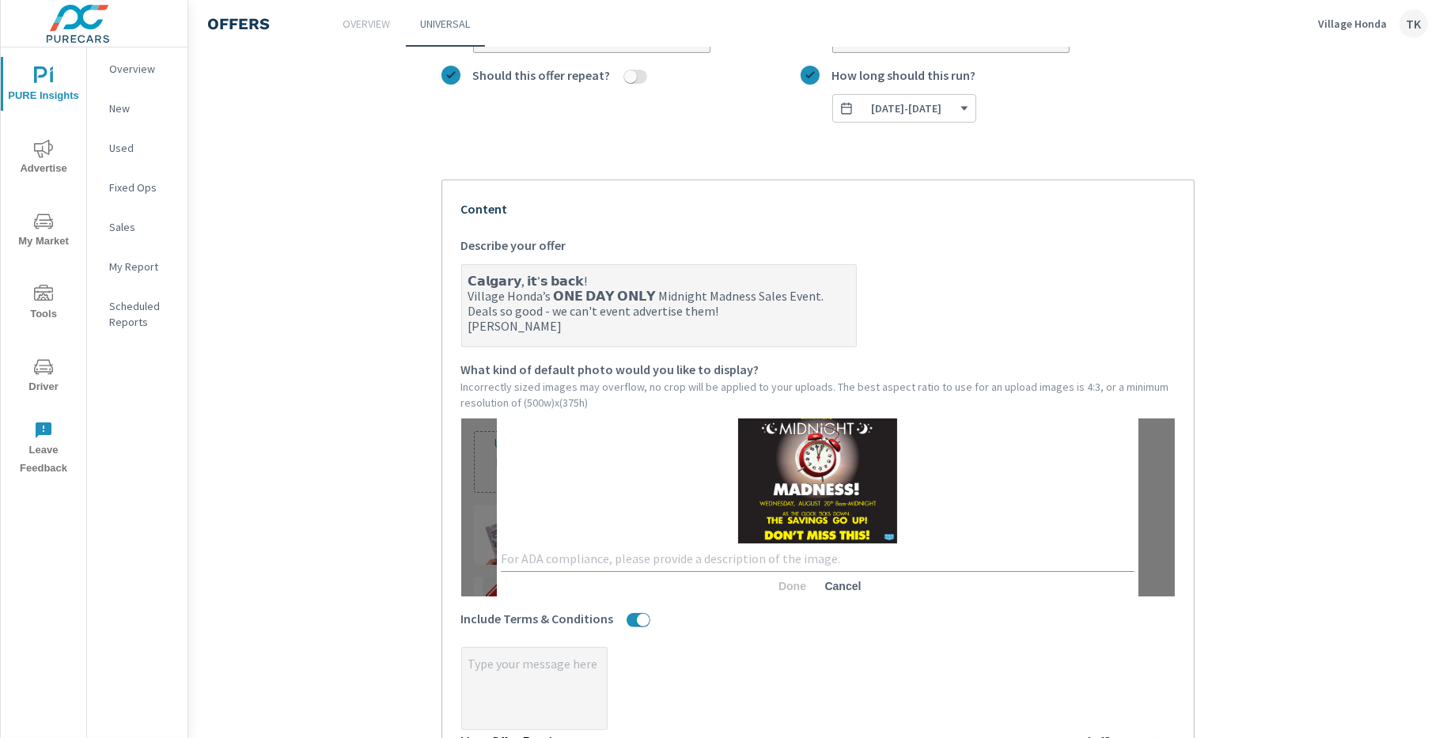
type textarea "𝗖𝗮𝗹𝗴𝗮𝗿𝘆, 𝗶𝘁’𝘀 𝗯𝗮𝗰𝗸! Village Honda’s 𝗢𝗡𝗘 𝗗𝗔𝗬 𝗢𝗡𝗟𝗬 Midnight Madness Sales Event. …"
type textarea "x"
type textarea "𝗖𝗮𝗹𝗴𝗮𝗿𝘆, 𝗶𝘁’𝘀 𝗯𝗮𝗰𝗸! Village Honda’s 𝗢𝗡𝗘 𝗗𝗔𝗬 𝗢𝗡𝗟𝗬 Midnight Madness Sales Event. …"
type textarea "x"
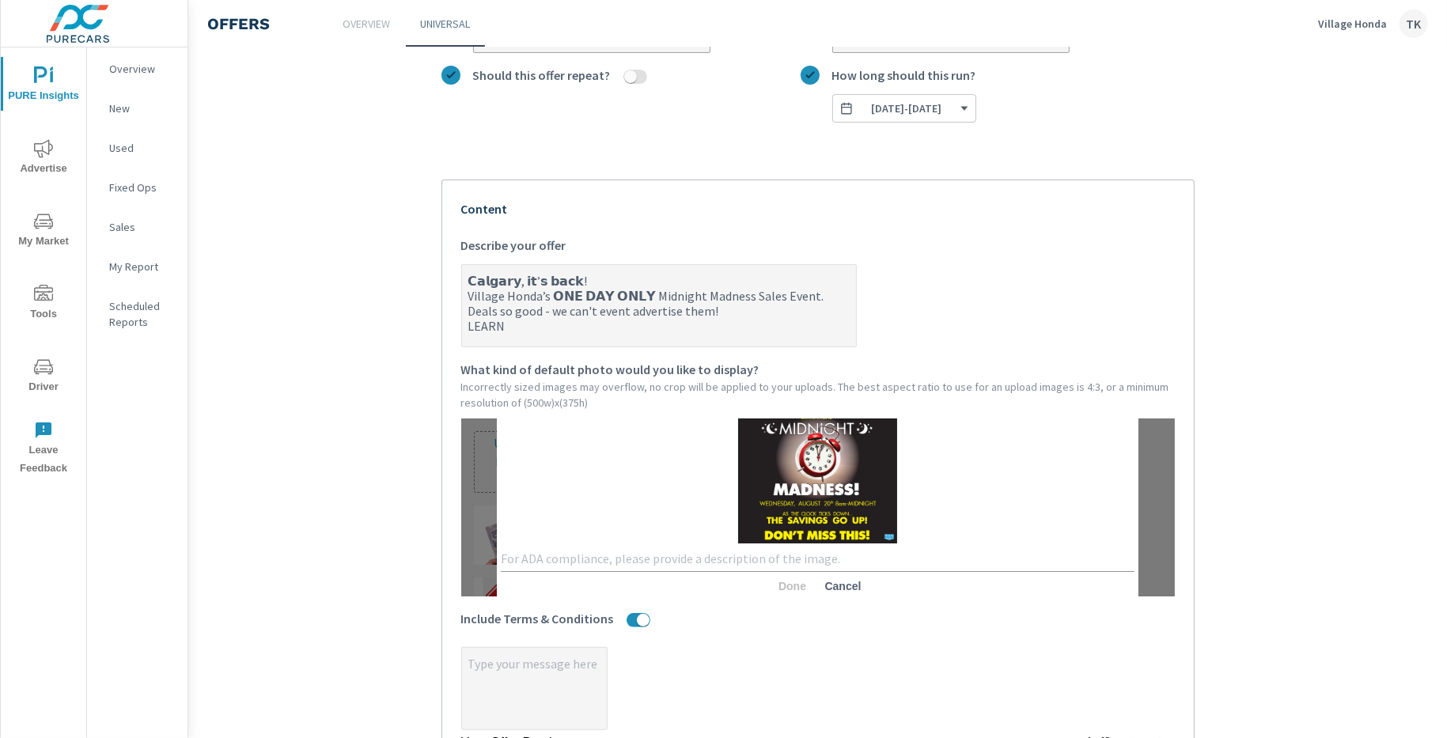
type textarea "x"
type textarea "𝗖𝗮𝗹𝗴𝗮𝗿𝘆, 𝗶𝘁’𝘀 𝗯𝗮𝗰𝗸! Village Honda’s 𝗢𝗡𝗘 𝗗𝗔𝗬 𝗢𝗡𝗟𝗬 Midnight Madness Sales Event. …"
type textarea "x"
type textarea "𝗖𝗮𝗹𝗴𝗮𝗿𝘆, 𝗶𝘁’𝘀 𝗯𝗮𝗰𝗸! Village Honda’s 𝗢𝗡𝗘 𝗗𝗔𝗬 𝗢𝗡𝗟𝗬 Midnight Madness Sales Event. …"
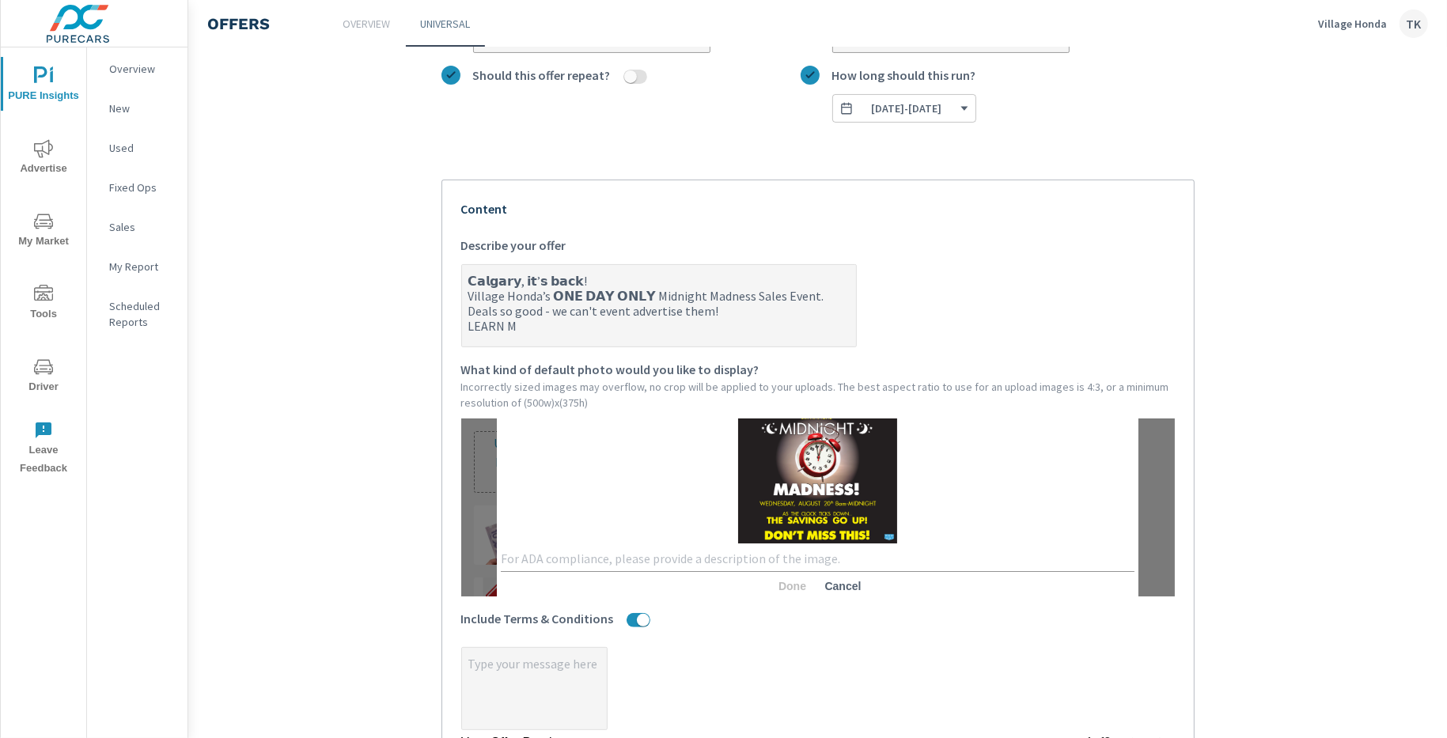
type textarea "x"
type textarea "𝗖𝗮𝗹𝗴𝗮𝗿𝘆, 𝗶𝘁’𝘀 𝗯𝗮𝗰𝗸! Village Honda’s 𝗢𝗡𝗘 𝗗𝗔𝗬 𝗢𝗡𝗟𝗬 Midnight Madness Sales Event. …"
type textarea "x"
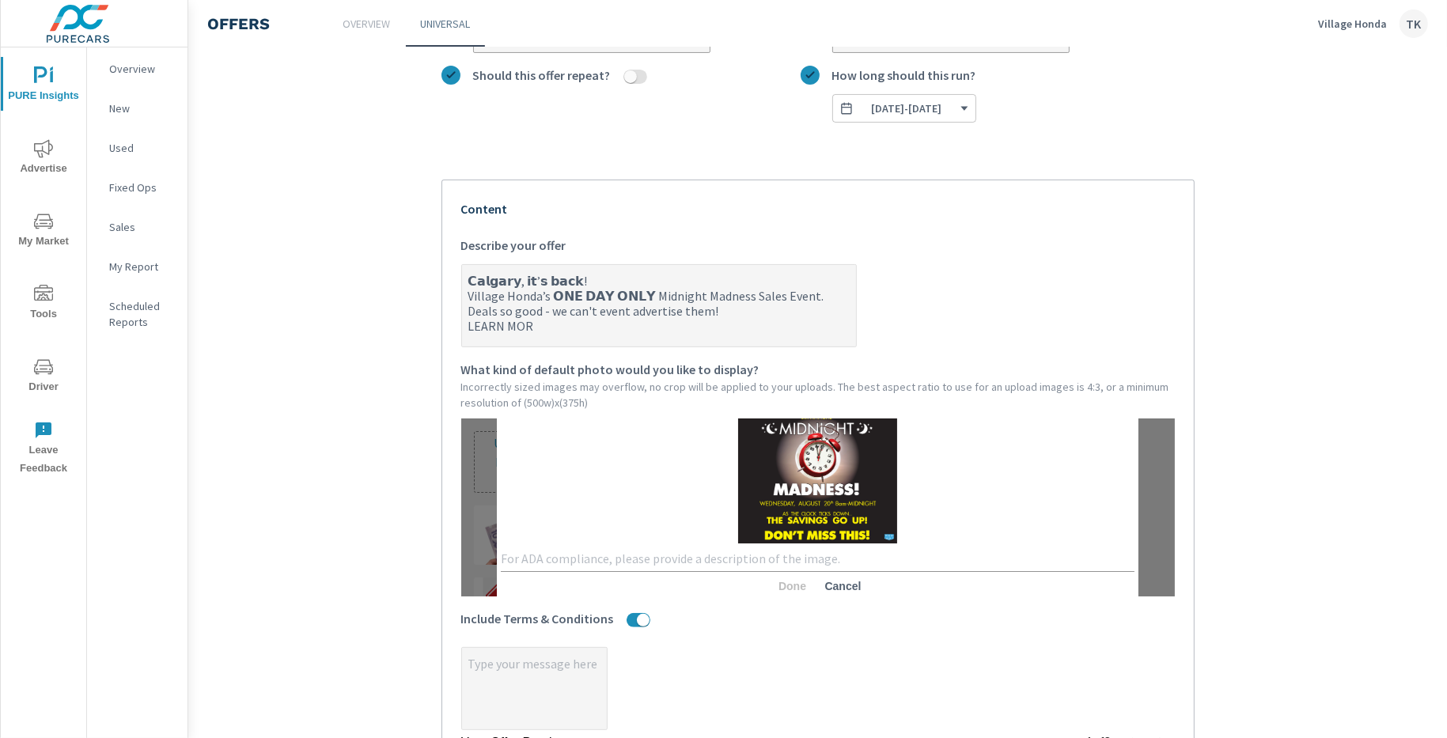
type textarea "𝗖𝗮𝗹𝗴𝗮𝗿𝘆, 𝗶𝘁’𝘀 𝗯𝗮𝗰𝗸! Village Honda’s 𝗢𝗡𝗘 𝗗𝗔𝗬 𝗢𝗡𝗟𝗬 Midnight Madness Sales Event. …"
type textarea "x"
type textarea "𝗖𝗮𝗹𝗴𝗮𝗿𝘆, 𝗶𝘁’𝘀 𝗯𝗮𝗰𝗸! Village Honda’s 𝗢𝗡𝗘 𝗗𝗔𝗬 𝗢𝗡𝗟𝗬 Midnight Madness Sales Event. …"
type textarea "x"
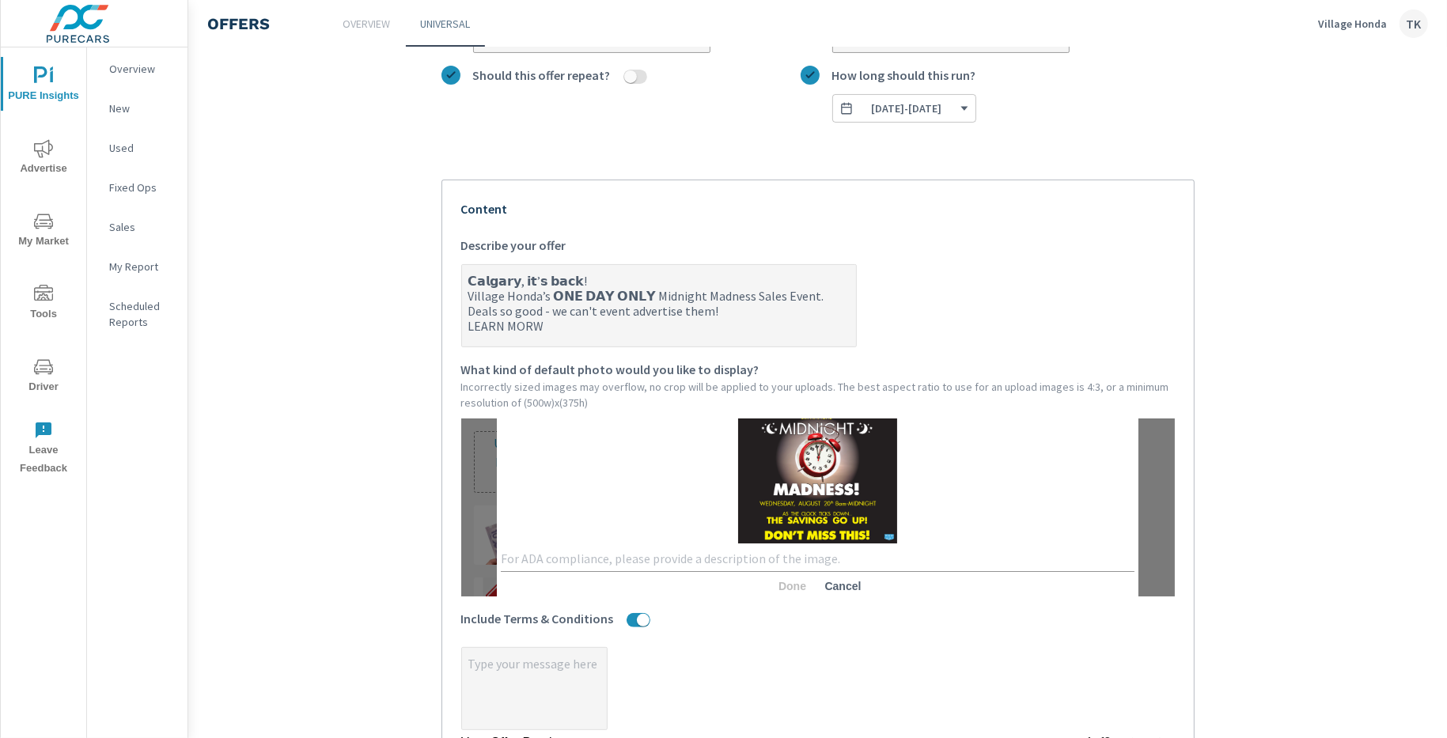
type textarea "x"
type textarea "𝗖𝗮𝗹𝗴𝗮𝗿𝘆, 𝗶𝘁’𝘀 𝗯𝗮𝗰𝗸! Village Honda’s 𝗢𝗡𝗘 𝗗𝗔𝗬 𝗢𝗡𝗟𝗬 Midnight Madness Sales Event. …"
type textarea "x"
type textarea "𝗖𝗮𝗹𝗴𝗮𝗿𝘆, 𝗶𝘁’𝘀 𝗯𝗮𝗰𝗸! Village Honda’s 𝗢𝗡𝗘 𝗗𝗔𝗬 𝗢𝗡𝗟𝗬 Midnight Madness Sales Event. …"
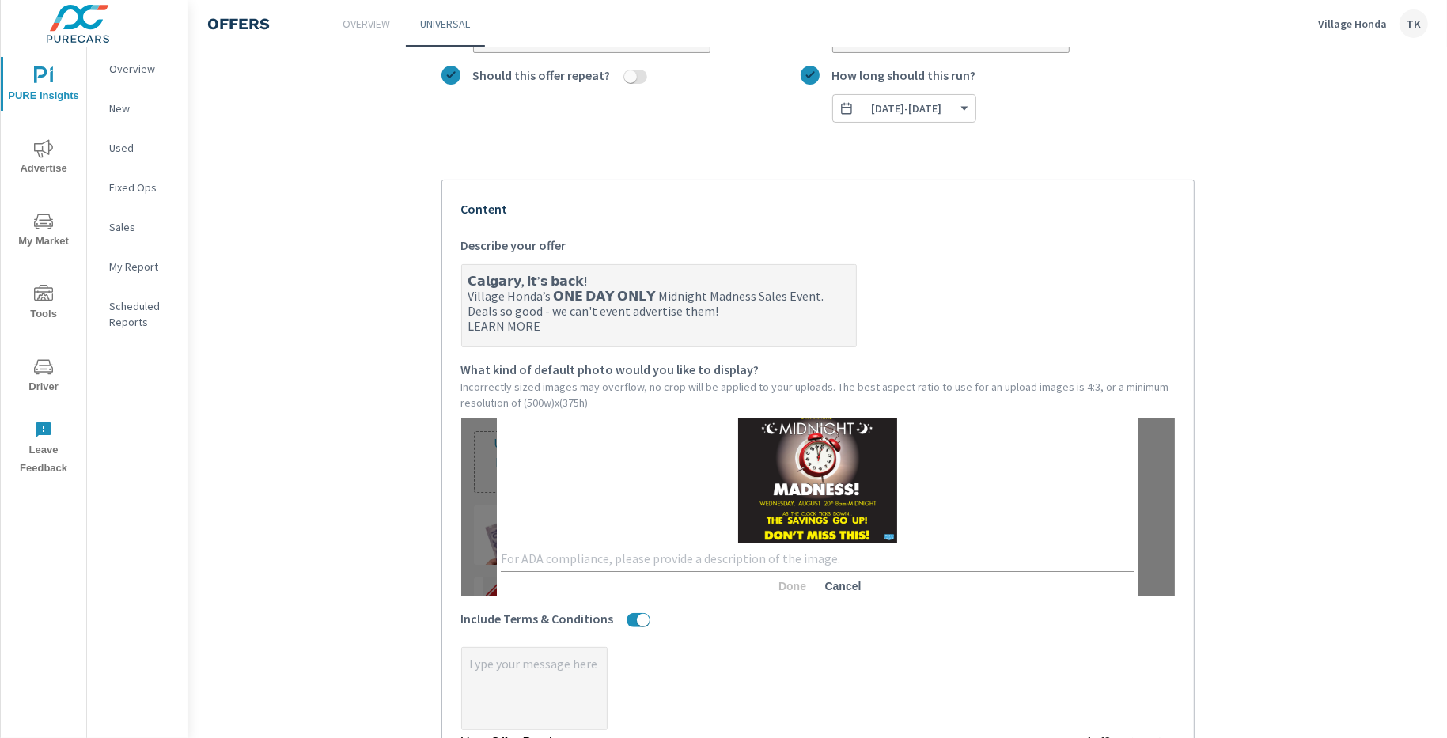
type textarea "x"
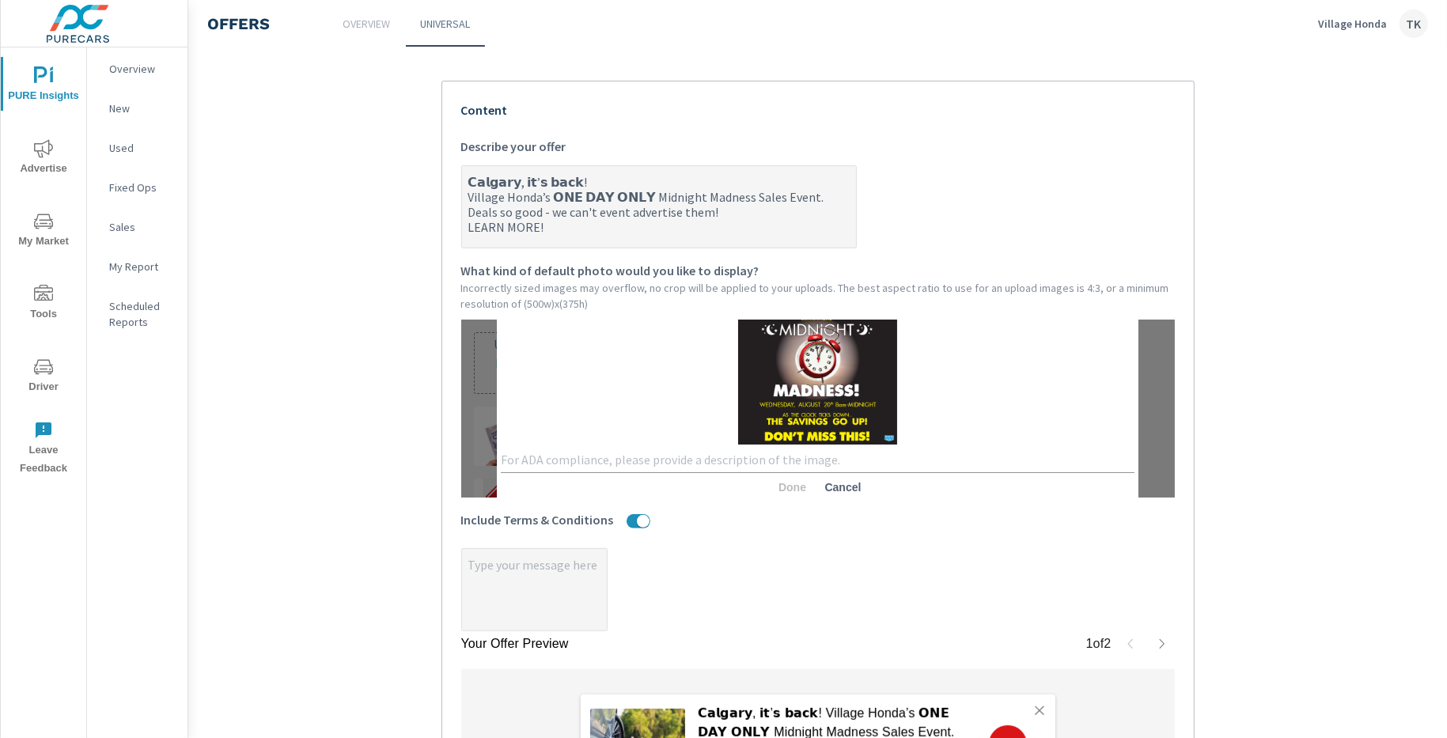
type textarea "𝗖𝗮𝗹𝗴𝗮𝗿𝘆, 𝗶𝘁’𝘀 𝗯𝗮𝗰𝗸! Village Honda’s 𝗢𝗡𝗘 𝗗𝗔𝗬 𝗢𝗡𝗟𝗬 Midnight Madness Sales Event. …"
type textarea "x"
click at [642, 388] on div "x Done Cancel" at bounding box center [818, 408] width 642 height 195
click at [603, 457] on textarea at bounding box center [818, 460] width 635 height 15
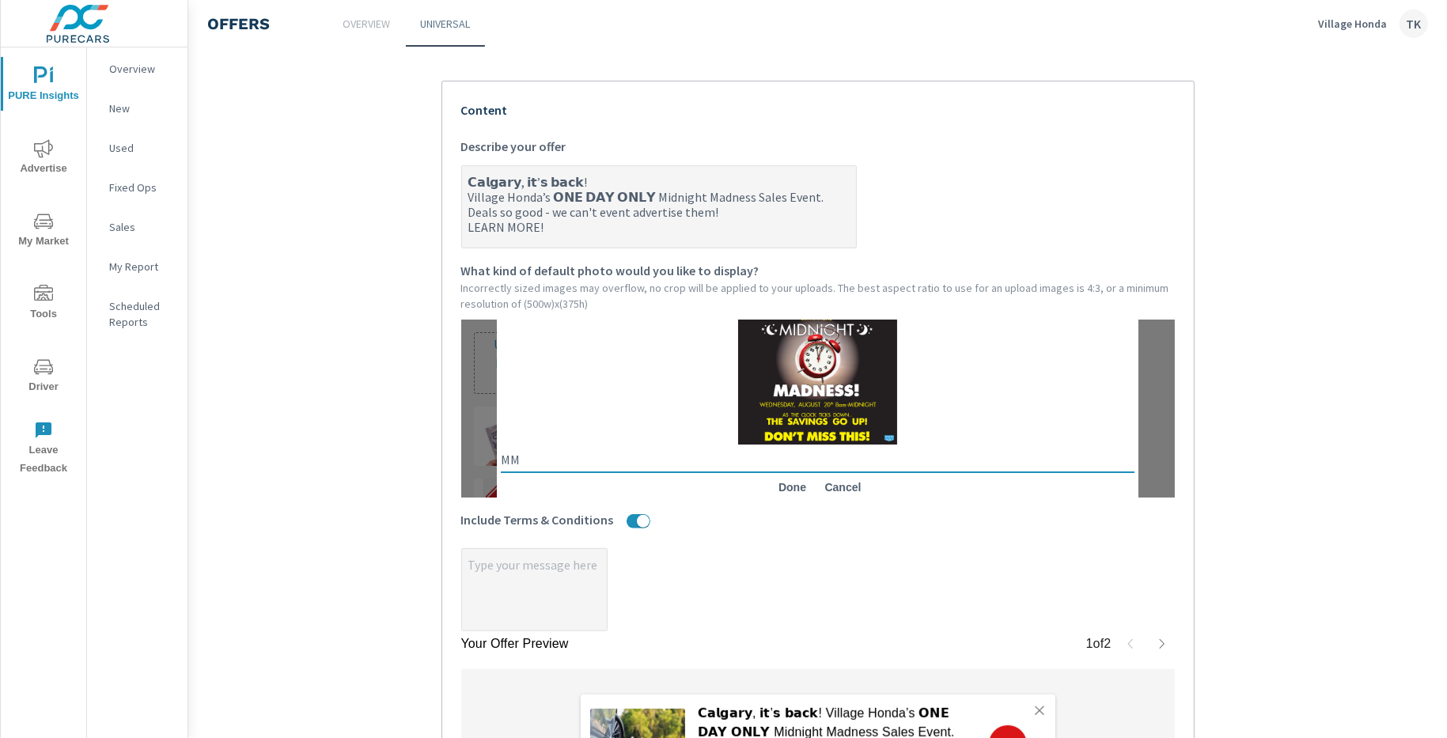
type textarea "MM"
click at [773, 490] on span "Done" at bounding box center [792, 487] width 38 height 14
type textarea "x"
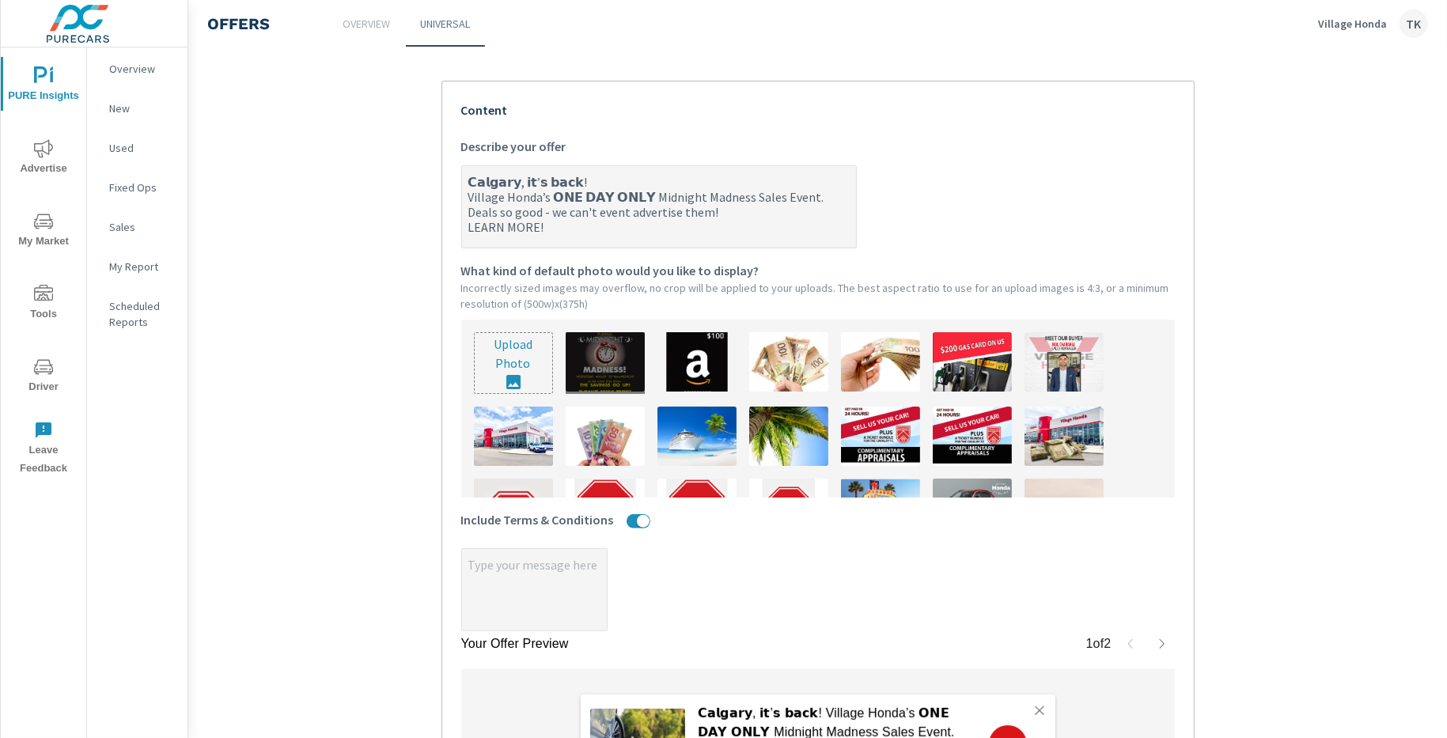
type textarea "x"
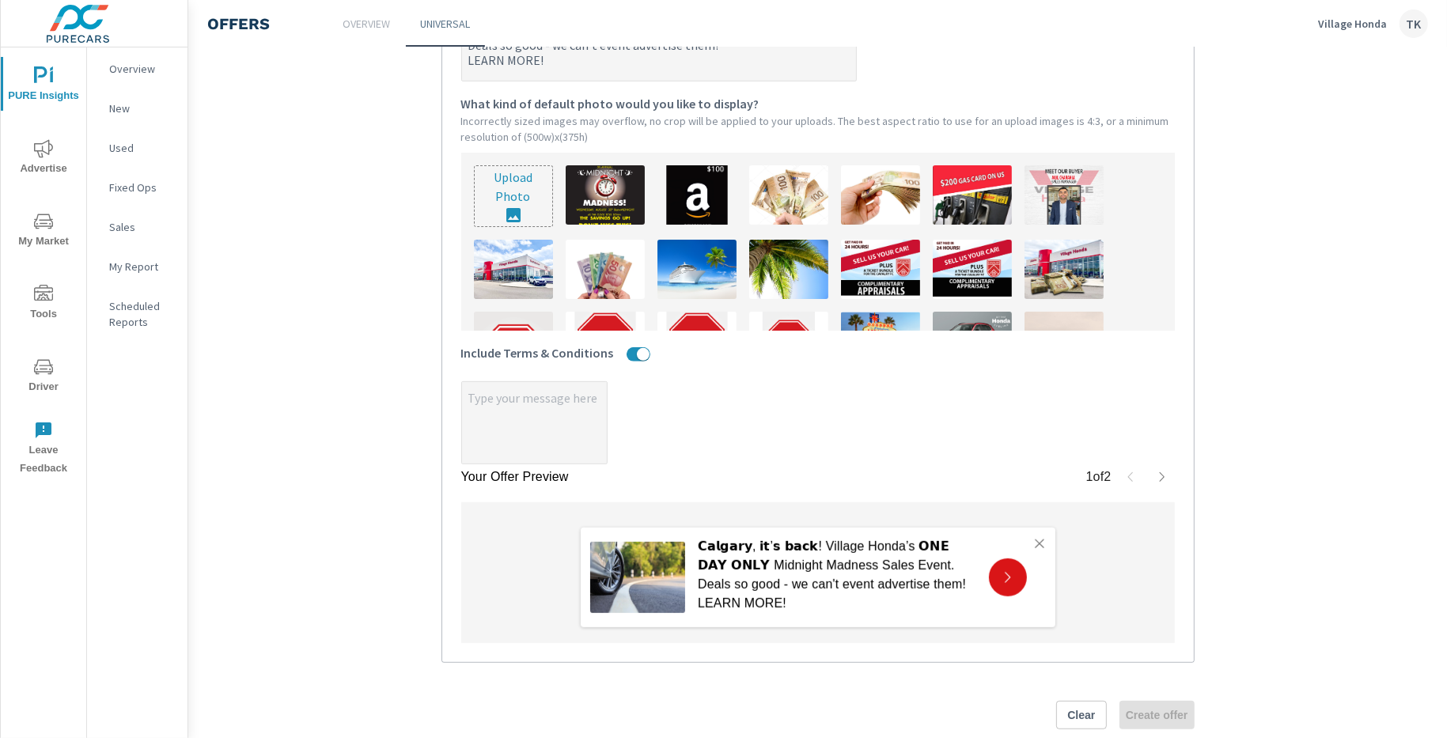
scroll to position [430, 0]
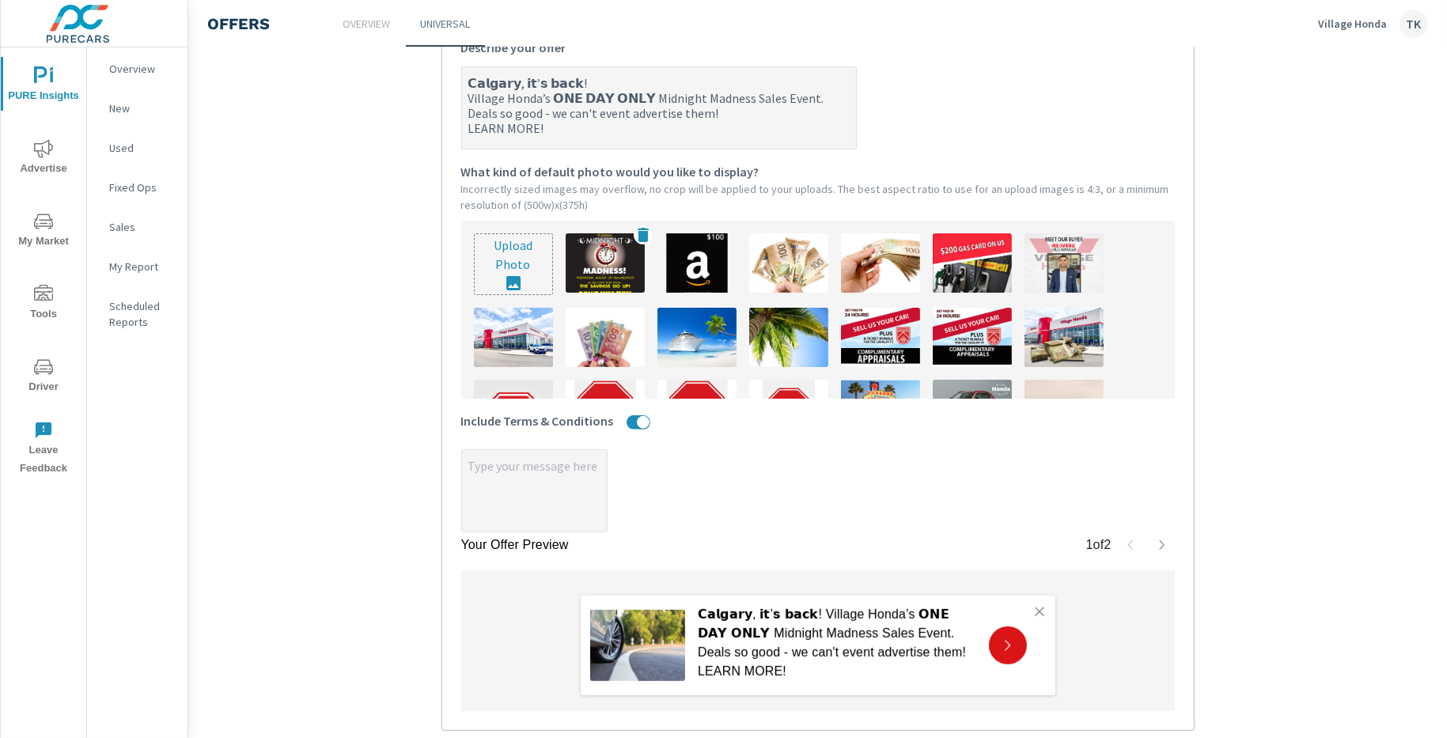
click at [595, 268] on img at bounding box center [605, 262] width 79 height 59
type textarea "x"
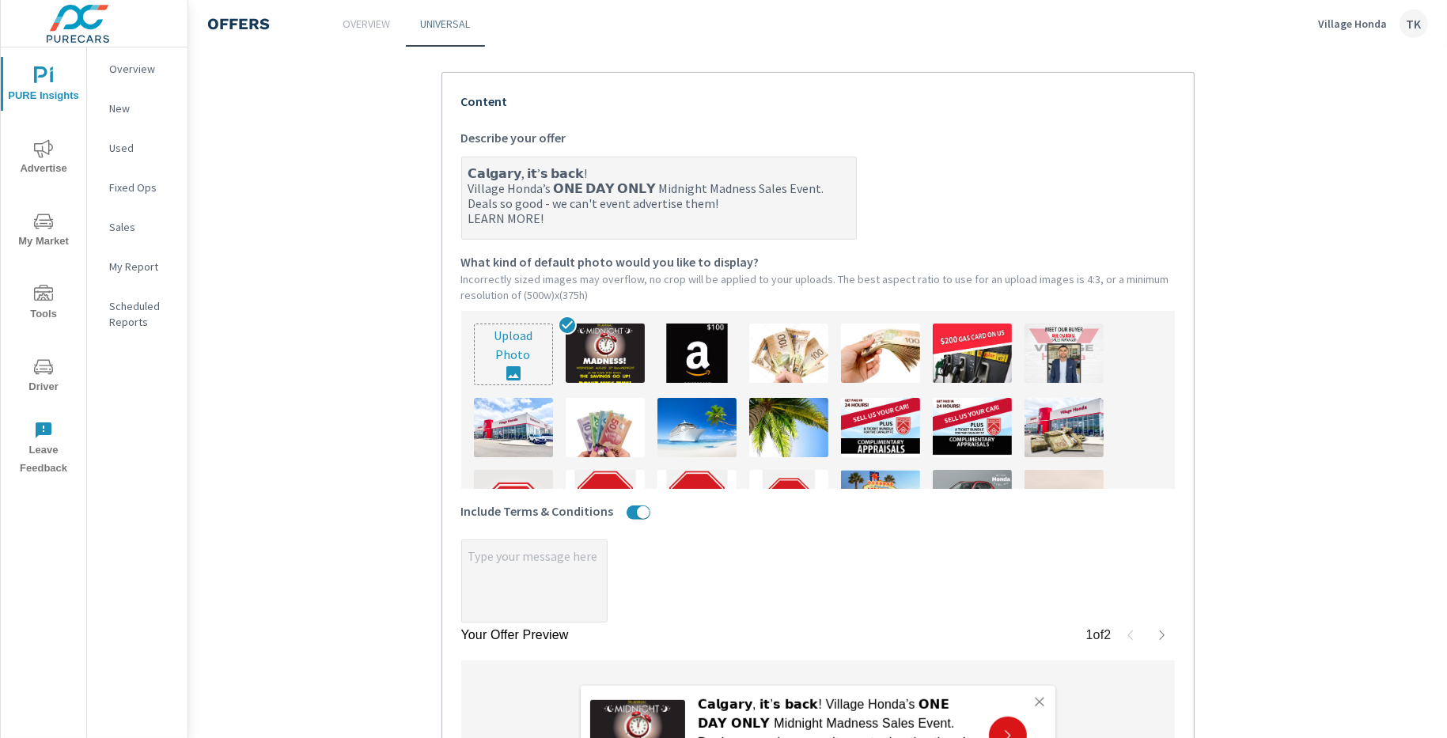
scroll to position [332, 0]
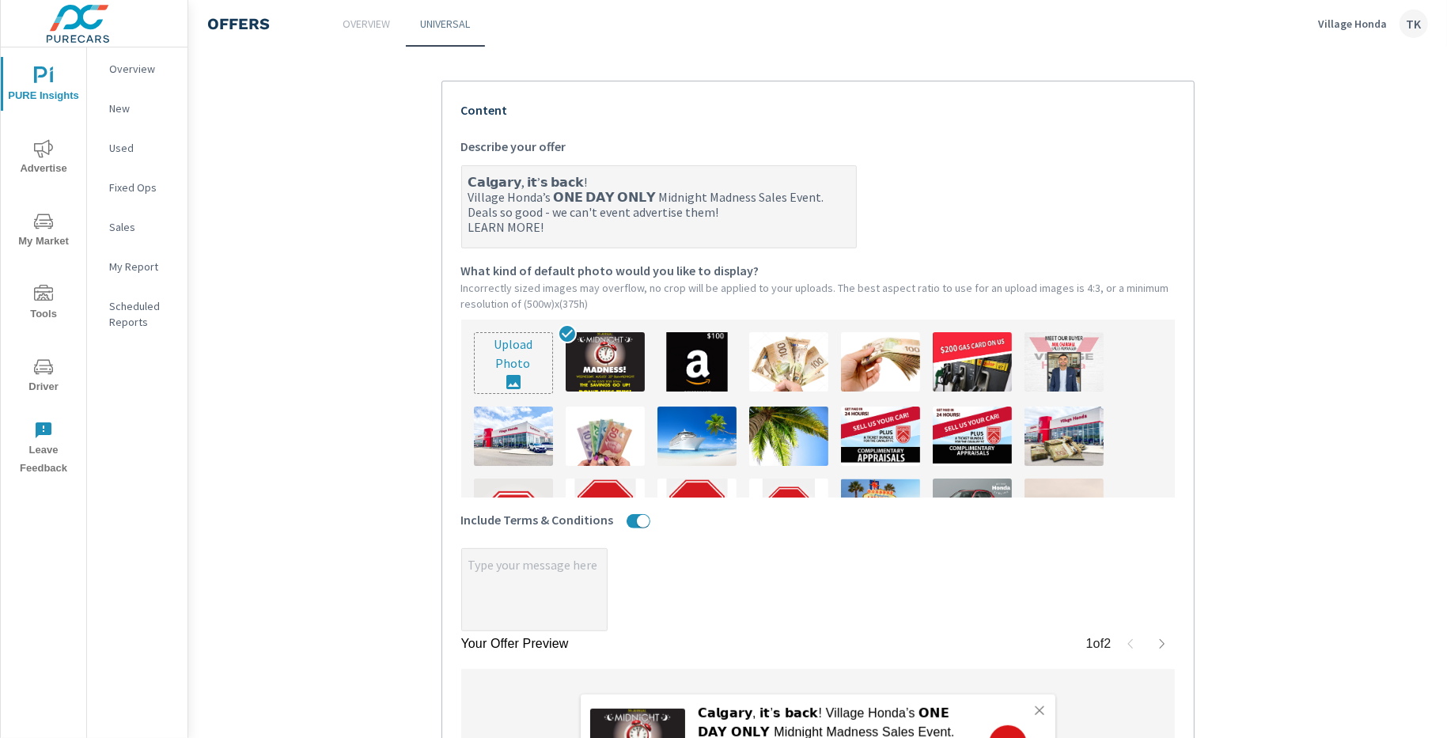
click at [501, 373] on input "file" at bounding box center [514, 363] width 78 height 60
type input "C:\fakepath\VH- 8-25 Banner MM 1080x1080 copy 2.jpg"
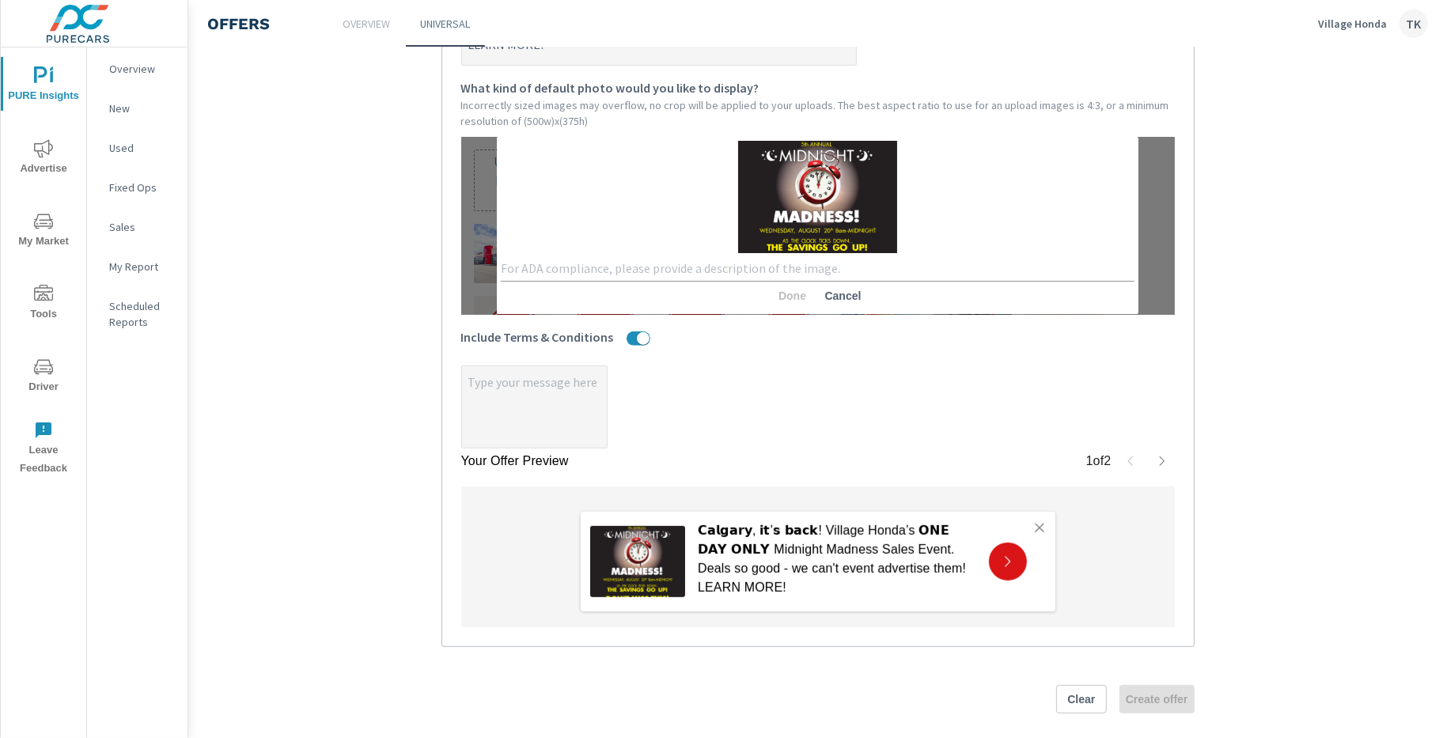
scroll to position [529, 0]
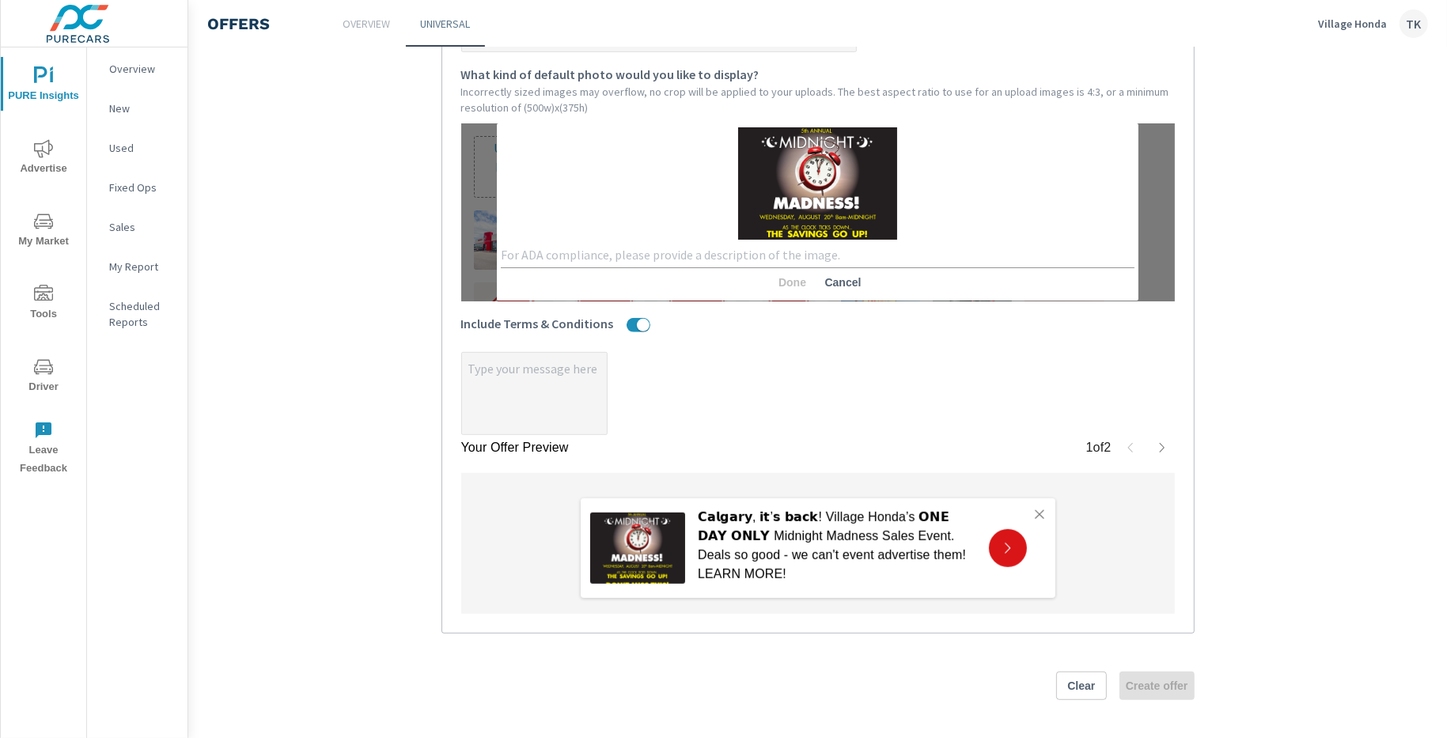
click at [654, 253] on textarea at bounding box center [818, 255] width 635 height 15
type textarea "MM"
click at [779, 284] on span "Done" at bounding box center [792, 282] width 38 height 14
type textarea "x"
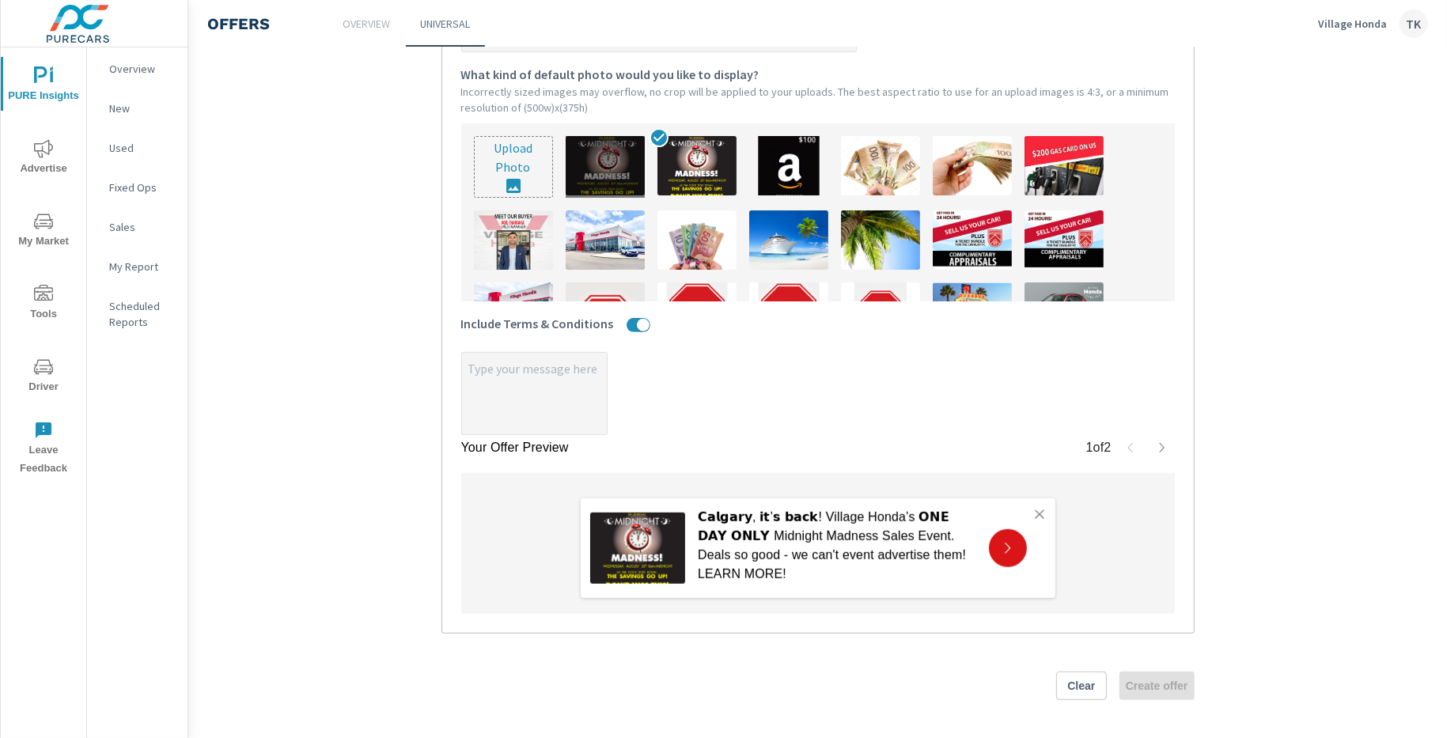
type textarea "x"
click at [574, 156] on img at bounding box center [605, 165] width 79 height 59
type textarea "x"
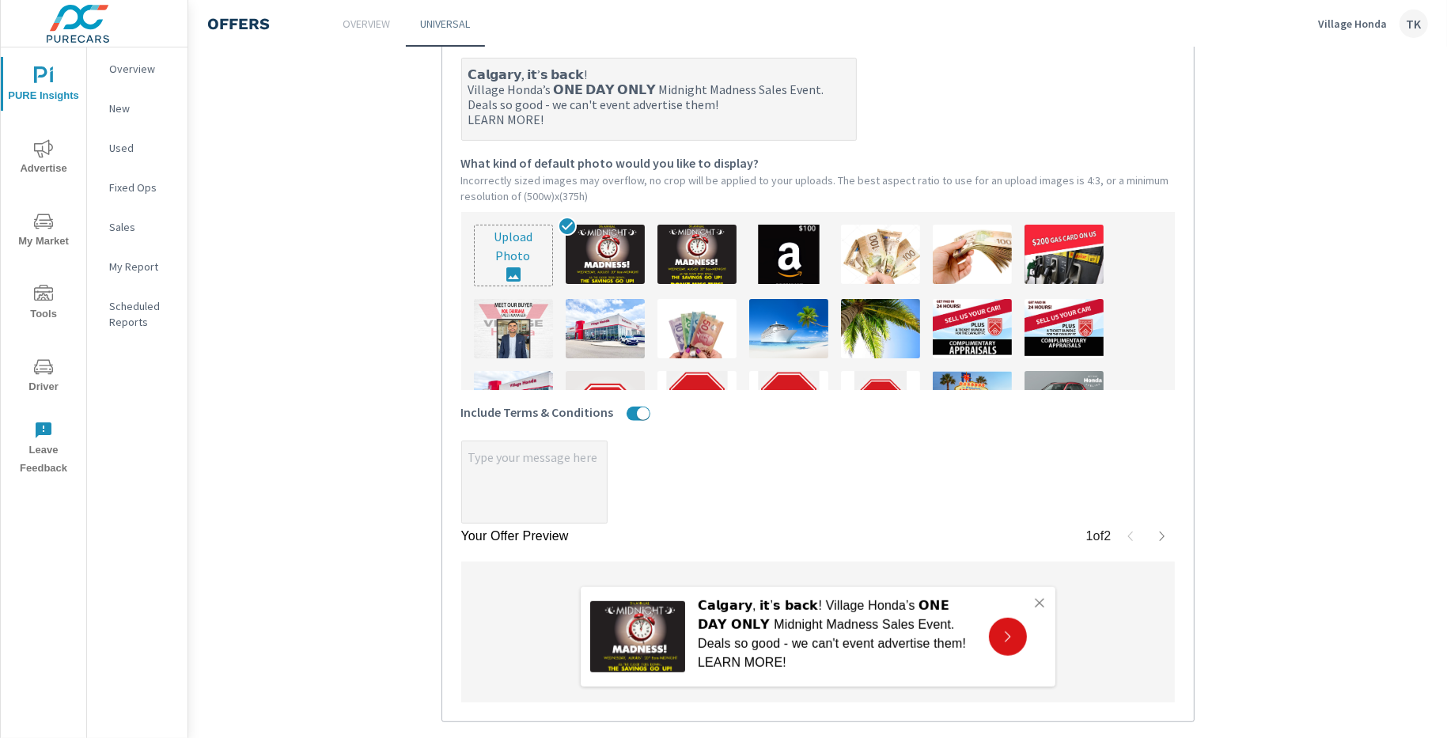
scroll to position [430, 0]
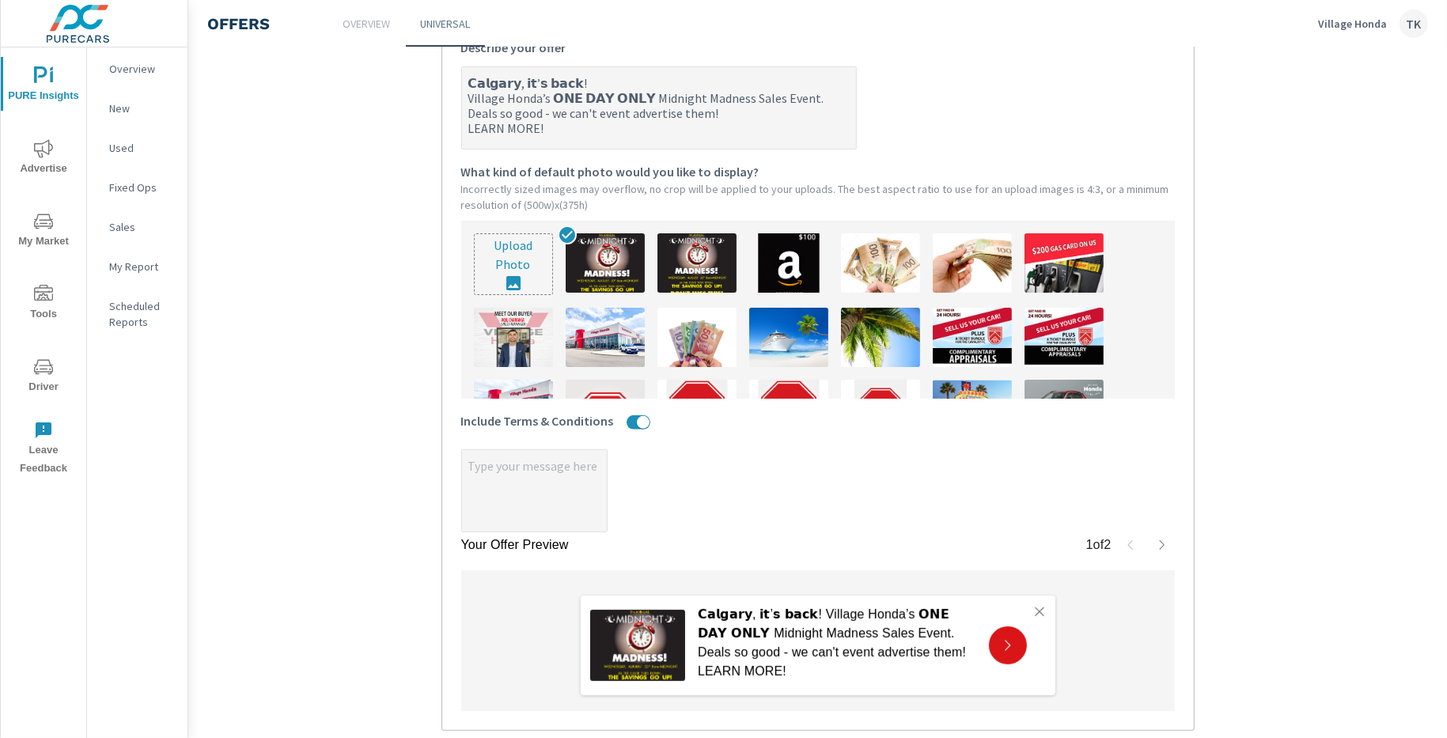
click at [614, 421] on div at bounding box center [632, 425] width 36 height 21
click at [637, 421] on button "Include Terms & Conditions" at bounding box center [643, 422] width 13 height 14
click at [624, 424] on input "Include Terms & Conditions" at bounding box center [643, 422] width 38 height 14
checkbox input "false"
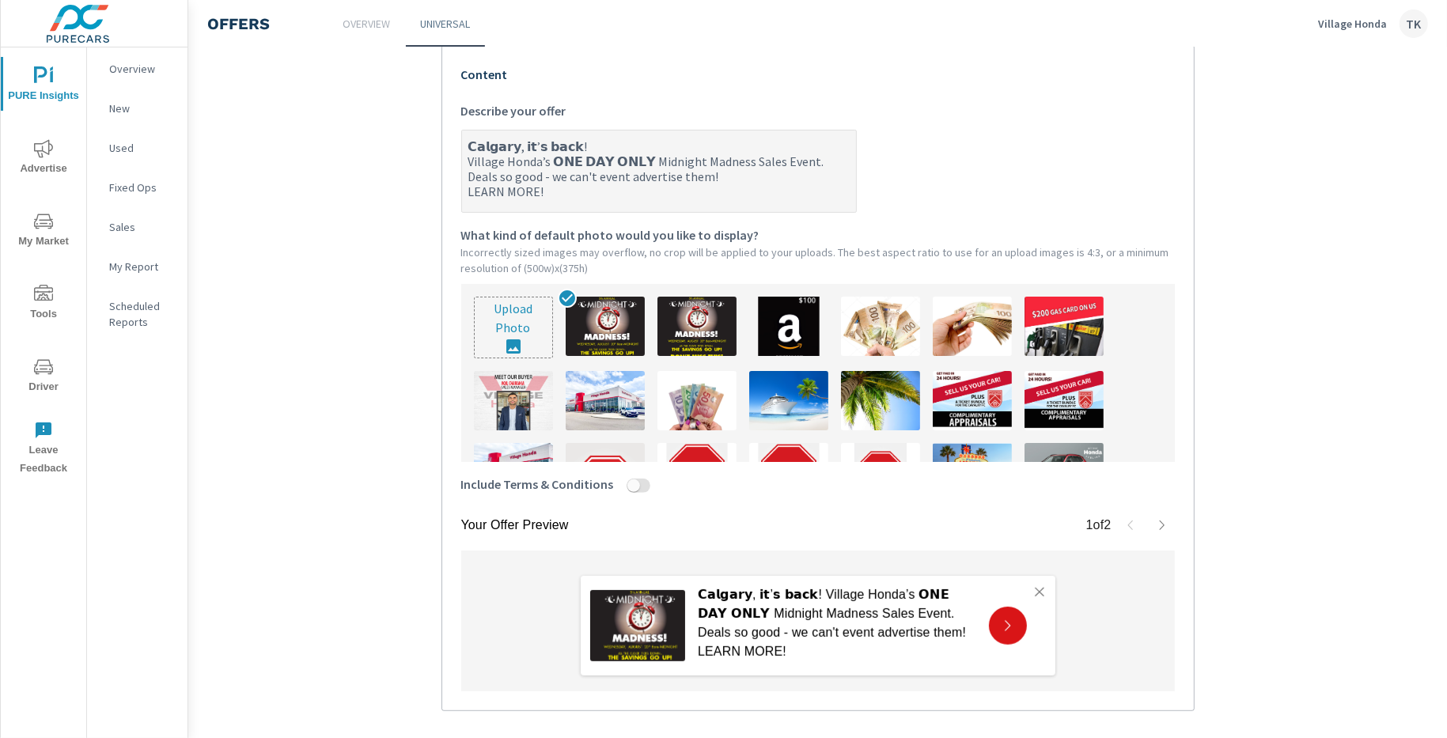
scroll to position [447, 0]
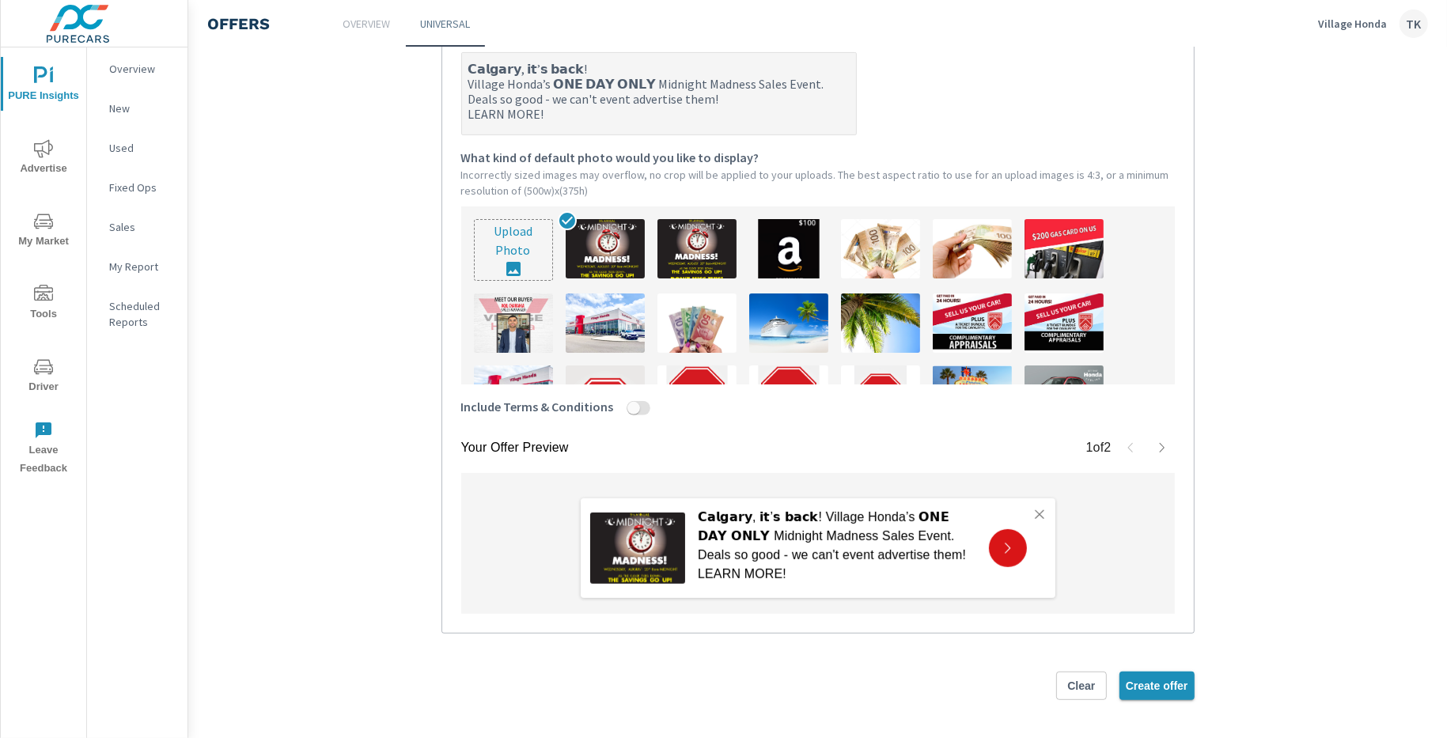
click at [1147, 696] on button "Create offer" at bounding box center [1157, 686] width 75 height 28
type textarea "x"
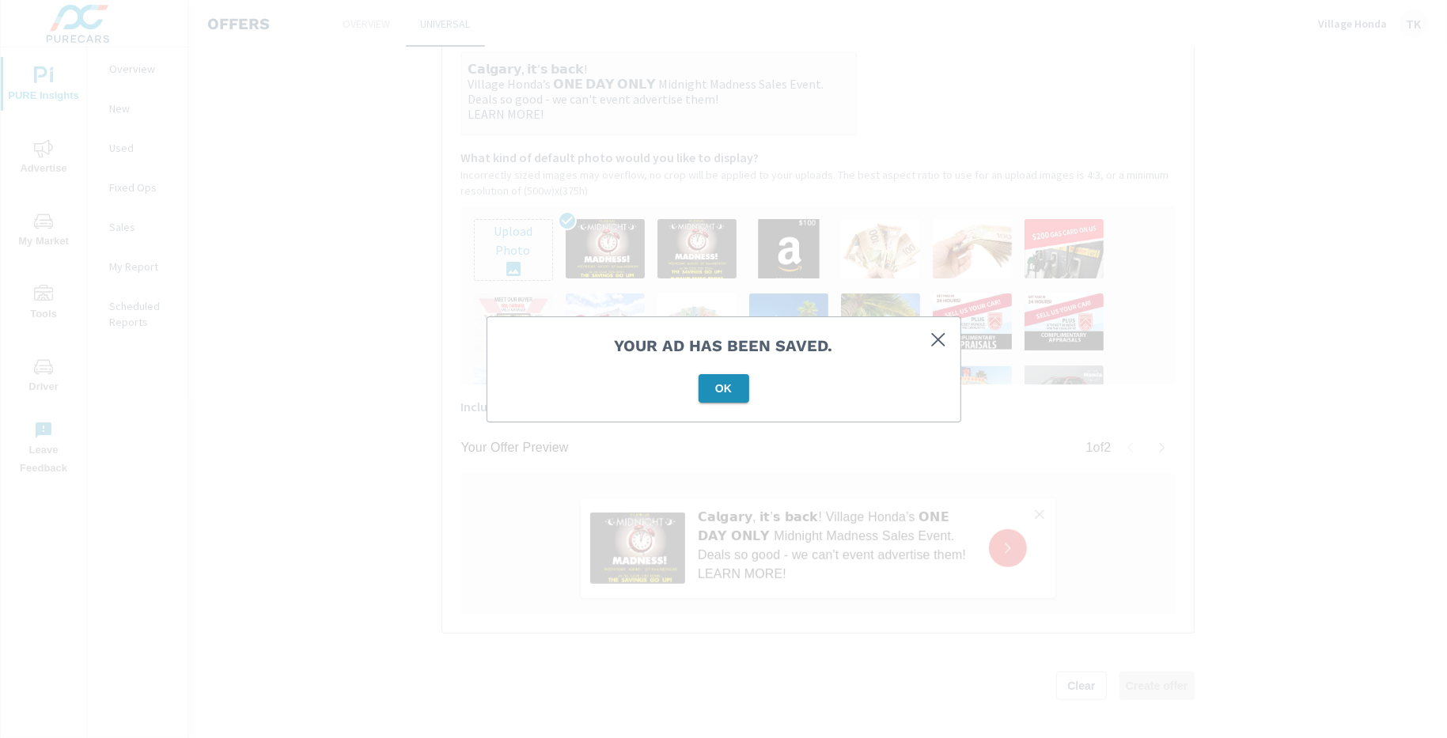
click at [732, 390] on span "OK" at bounding box center [724, 388] width 38 height 14
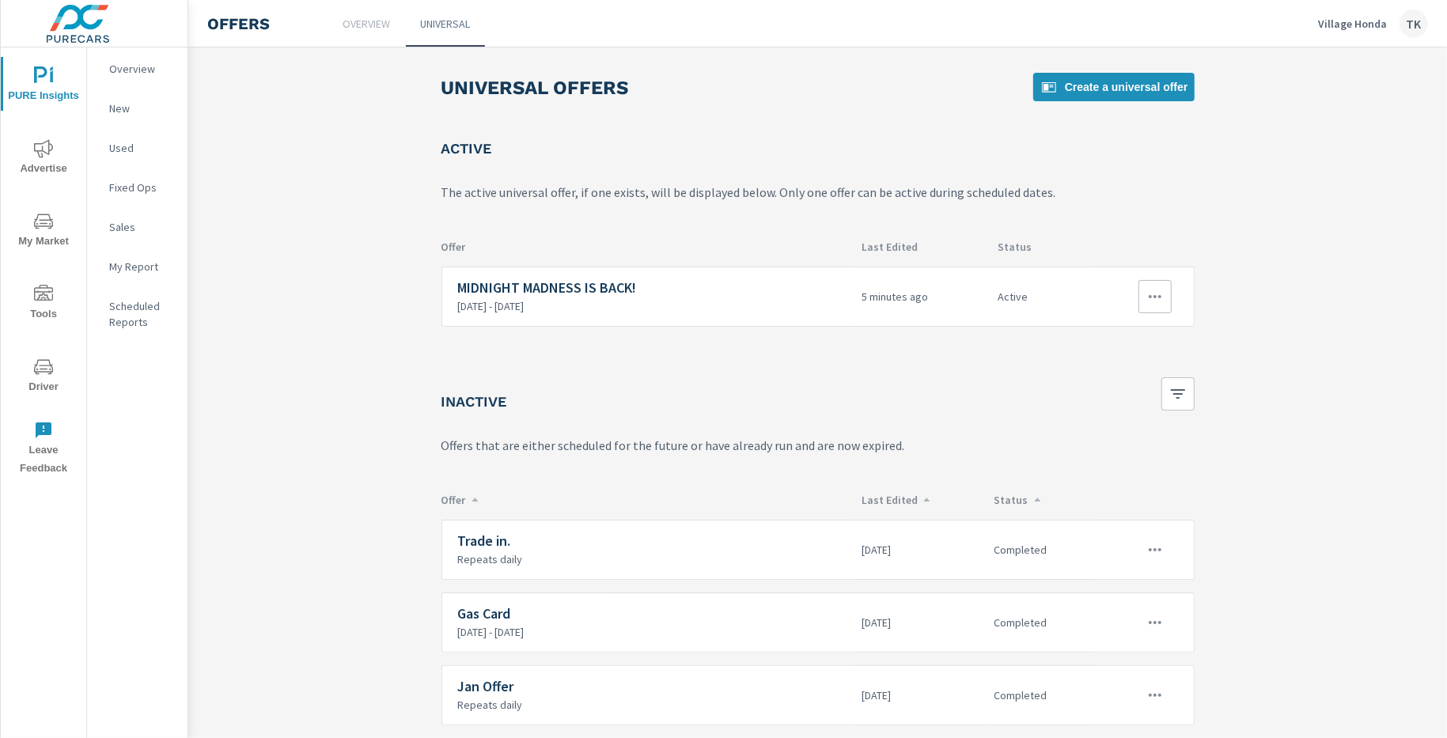
click at [1151, 295] on icon "button" at bounding box center [1155, 296] width 13 height 3
click at [1133, 319] on link "Edit" at bounding box center [1122, 332] width 88 height 38
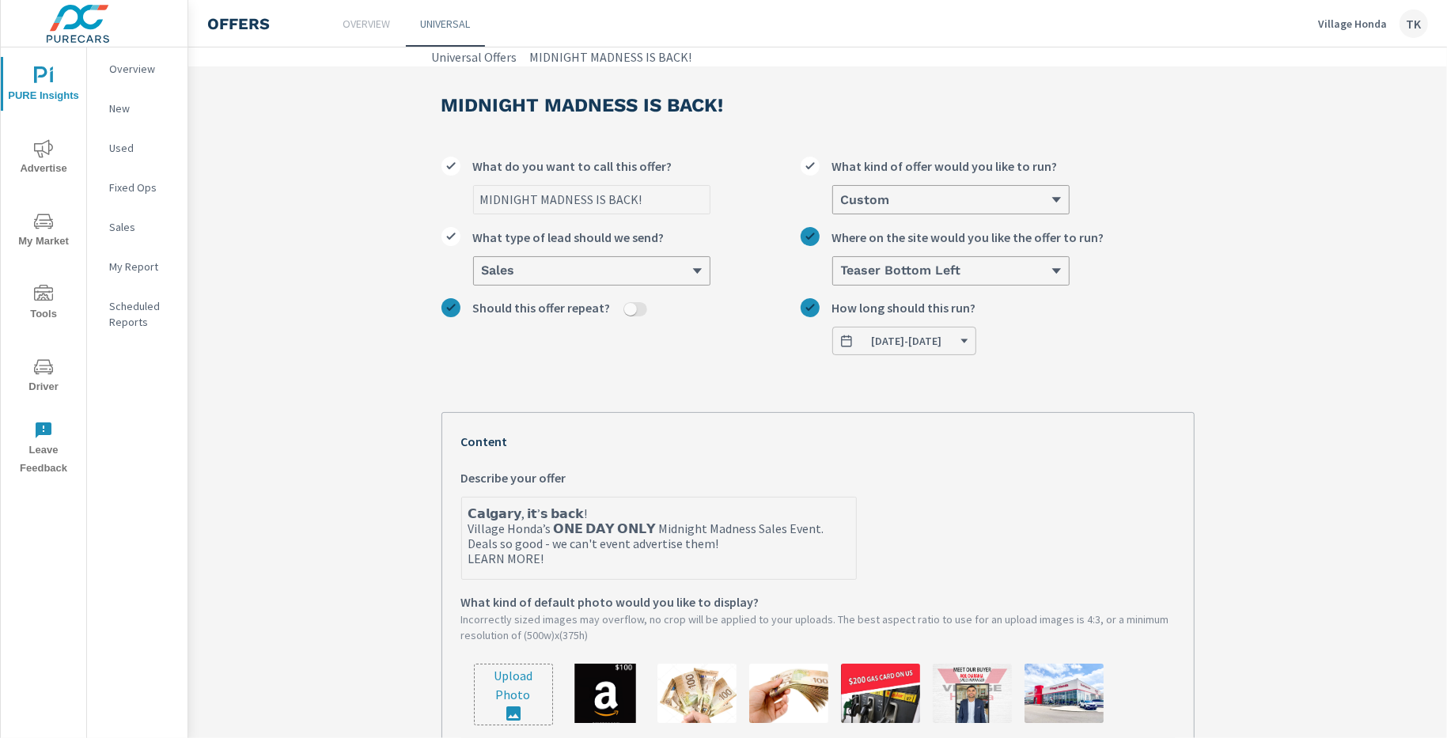
type textarea "x"
click at [619, 546] on textarea "𝗖𝗮𝗹𝗴𝗮𝗿𝘆, 𝗶𝘁’𝘀 𝗯𝗮𝗰𝗸! Village Honda’s 𝗢𝗡𝗘 𝗗𝗔𝗬 𝗢𝗡𝗟𝗬 Midnight Madness Sales Event. …" at bounding box center [659, 539] width 394 height 79
type textarea "𝗖𝗮𝗹𝗴𝗮𝗿𝘆, 𝗶𝘁’𝘀 𝗯𝗮𝗰𝗸! Village Honda’s 𝗢𝗡𝗘 𝗗𝗔𝗬 𝗢𝗡𝗟𝗬 Midnight Madness Sales Event. …"
type textarea "x"
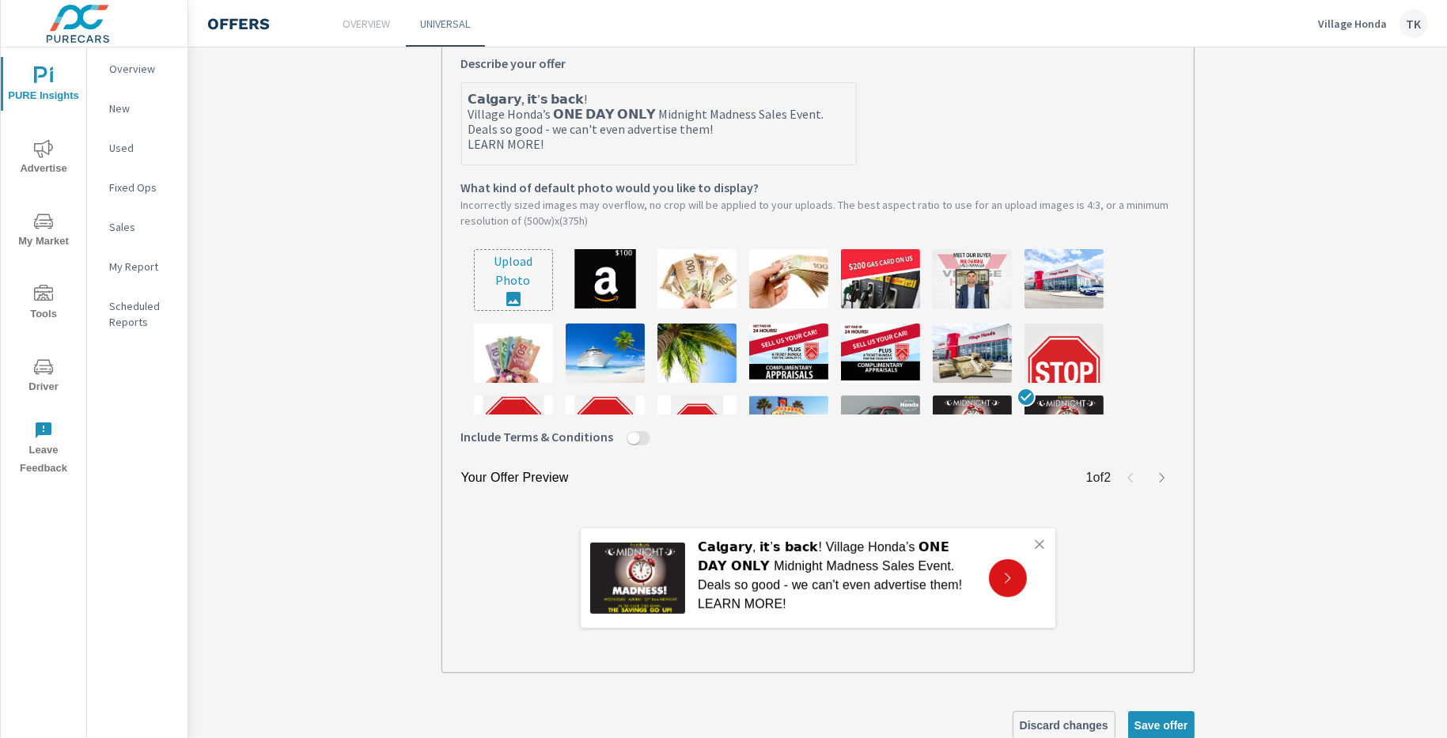
scroll to position [457, 0]
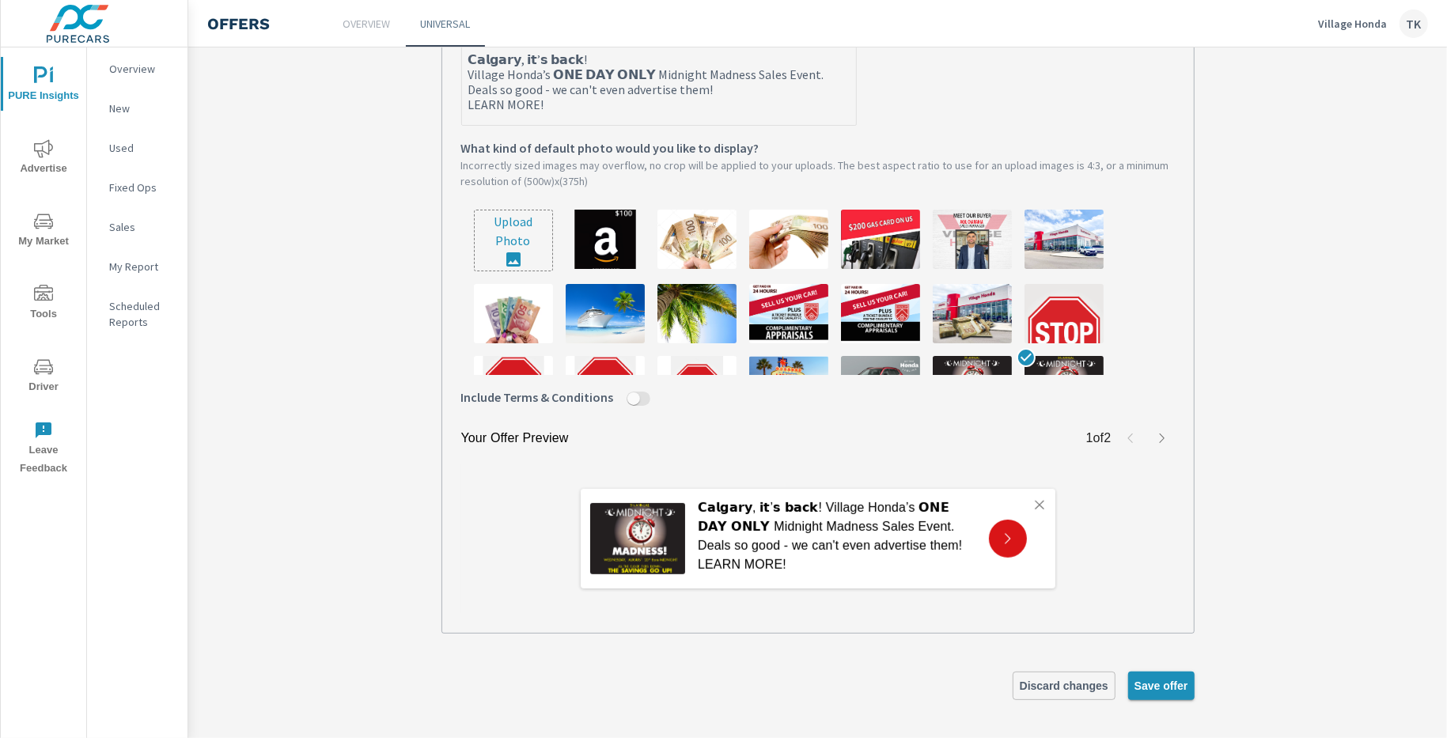
type textarea "𝗖𝗮𝗹𝗴𝗮𝗿𝘆, 𝗶𝘁’𝘀 𝗯𝗮𝗰𝗸! Village Honda’s 𝗢𝗡𝗘 𝗗𝗔𝗬 𝗢𝗡𝗟𝗬 Midnight Madness Sales Event. …"
click at [1156, 697] on button "Save offer" at bounding box center [1161, 686] width 66 height 28
type textarea "x"
